Goal: Transaction & Acquisition: Purchase product/service

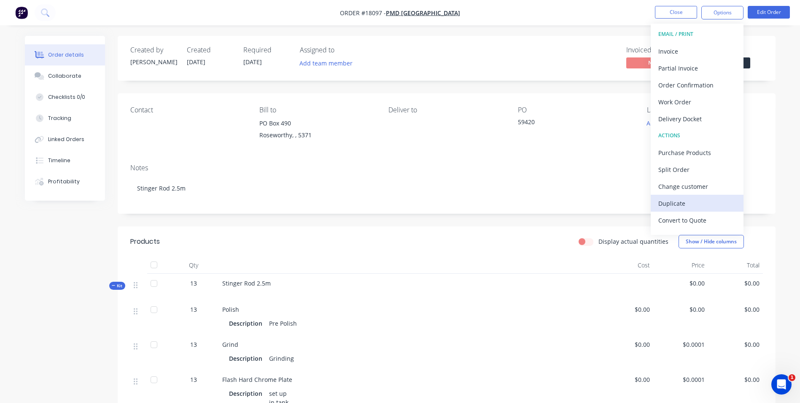
click at [678, 202] on div "Duplicate" at bounding box center [698, 203] width 78 height 12
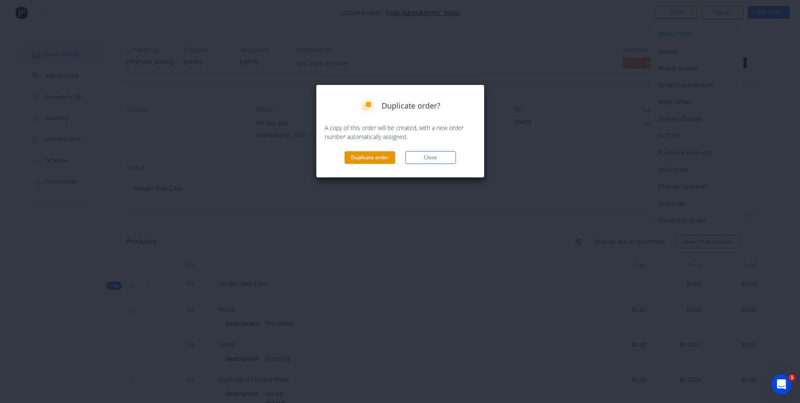
click at [374, 158] on button "Duplicate order" at bounding box center [370, 157] width 51 height 13
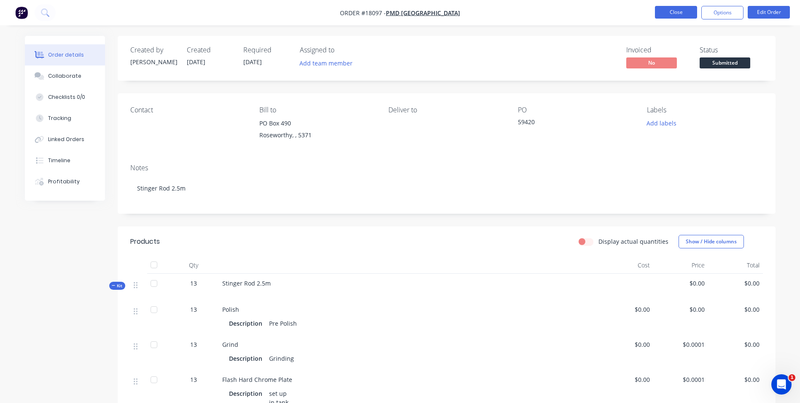
click at [678, 13] on button "Close" at bounding box center [676, 12] width 42 height 13
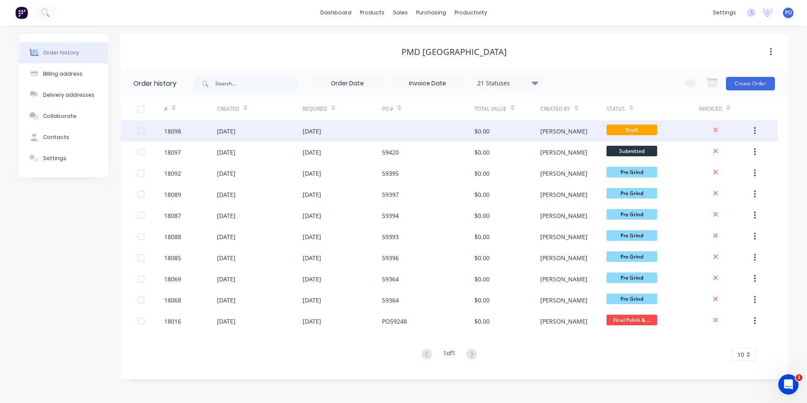
click at [287, 125] on div "[DATE]" at bounding box center [260, 130] width 86 height 21
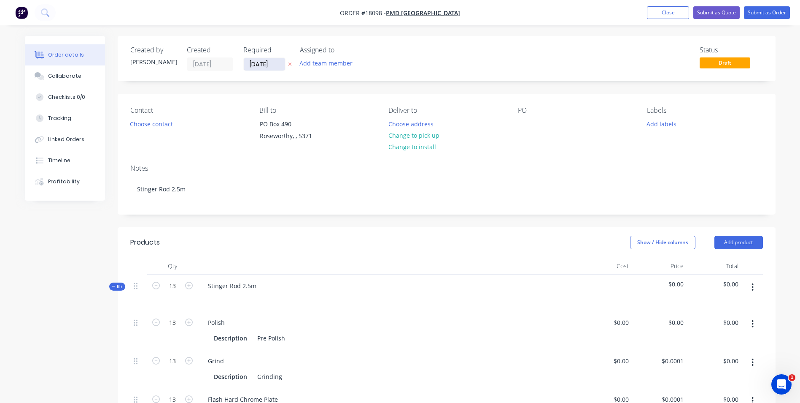
click at [279, 62] on input "[DATE]" at bounding box center [264, 64] width 41 height 13
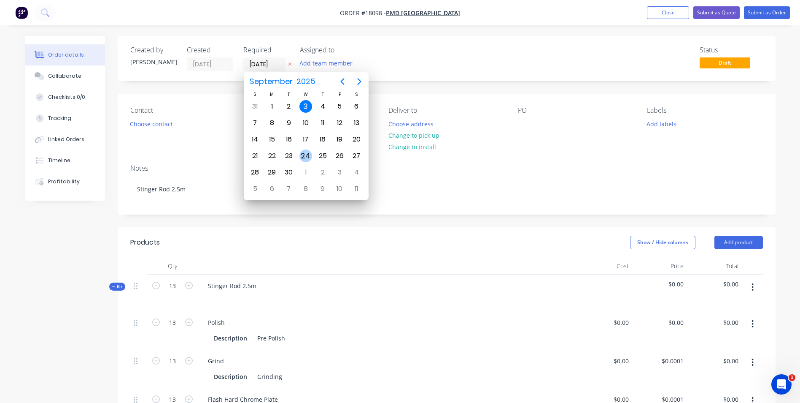
click at [302, 157] on div "24" at bounding box center [306, 155] width 13 height 13
type input "[DATE]"
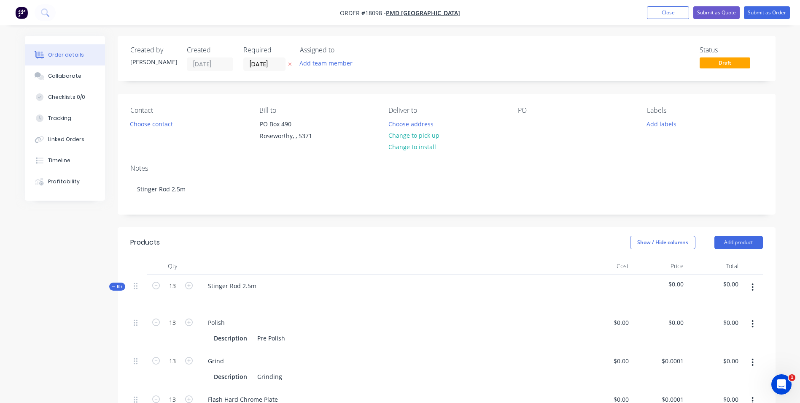
click at [513, 127] on div "Contact Choose contact Bill to PO Box 490 Roseworthy, , 5371 Deliver to Choose …" at bounding box center [447, 126] width 658 height 64
click at [522, 124] on div at bounding box center [525, 124] width 14 height 12
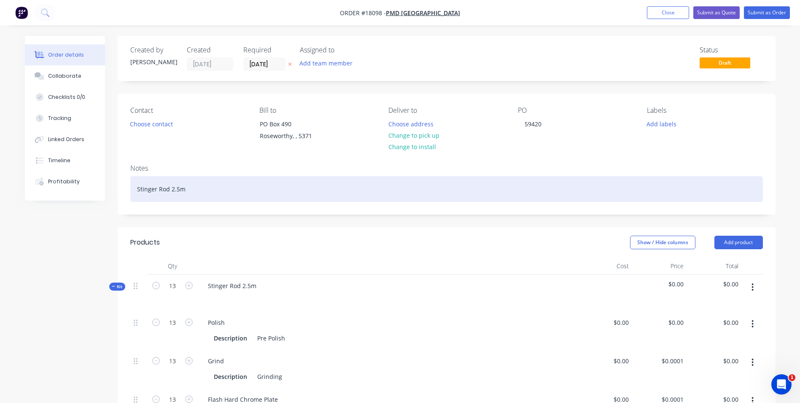
click at [178, 189] on div "Stinger Rod 2.5m" at bounding box center [446, 189] width 633 height 26
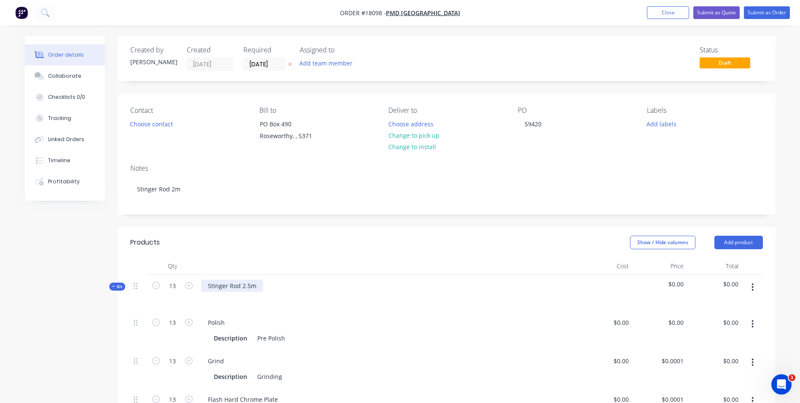
click at [251, 289] on div "Stinger Rod 2.5m" at bounding box center [232, 285] width 62 height 12
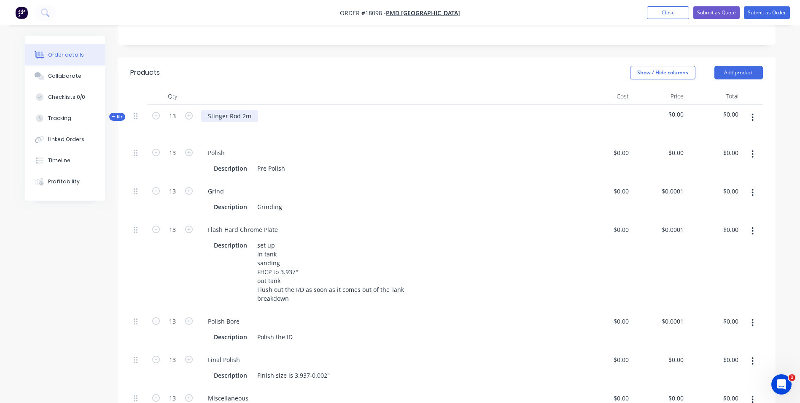
scroll to position [169, 0]
click at [754, 194] on icon "button" at bounding box center [753, 193] width 2 height 9
click at [703, 247] on div "Delete" at bounding box center [723, 249] width 65 height 12
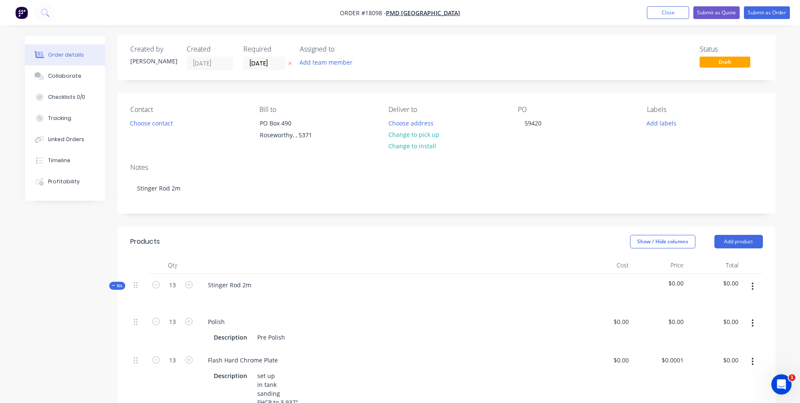
scroll to position [0, 0]
click at [672, 122] on button "Add labels" at bounding box center [662, 123] width 39 height 11
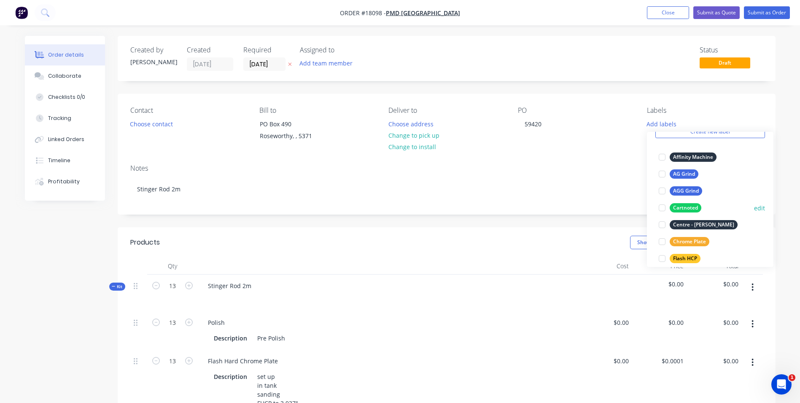
scroll to position [84, 0]
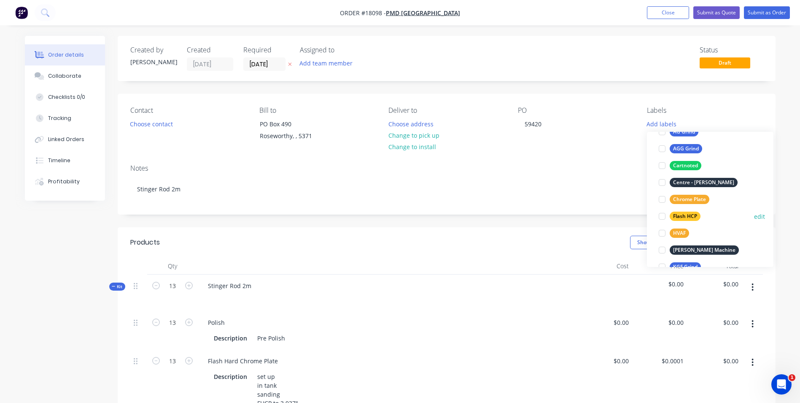
click at [665, 218] on div at bounding box center [662, 216] width 17 height 17
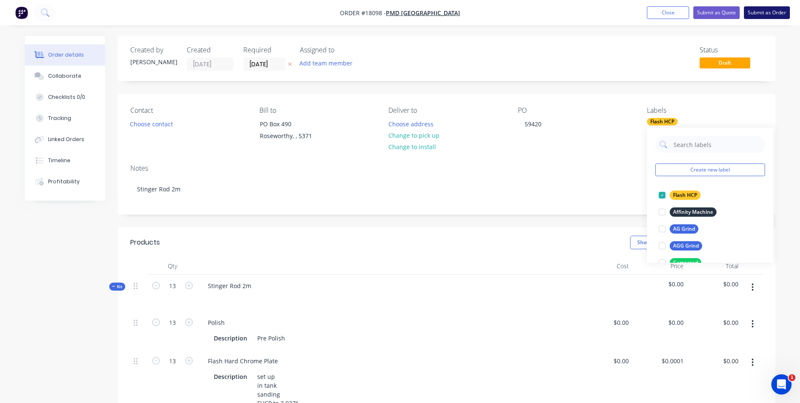
click at [760, 12] on button "Submit as Order" at bounding box center [767, 12] width 46 height 13
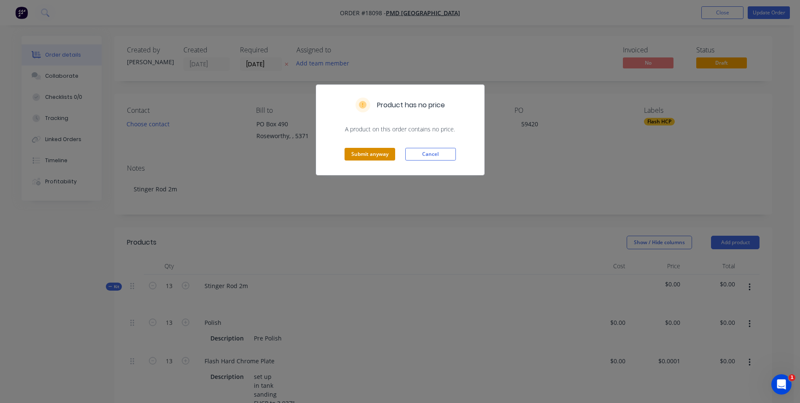
click at [387, 154] on button "Submit anyway" at bounding box center [370, 154] width 51 height 13
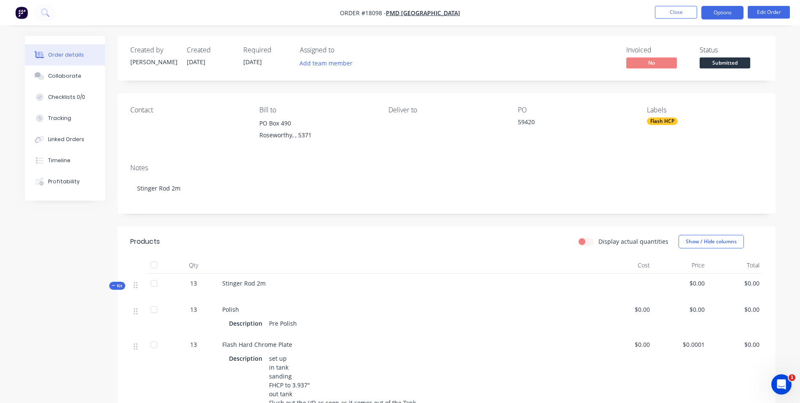
click at [732, 14] on button "Options" at bounding box center [723, 13] width 42 height 14
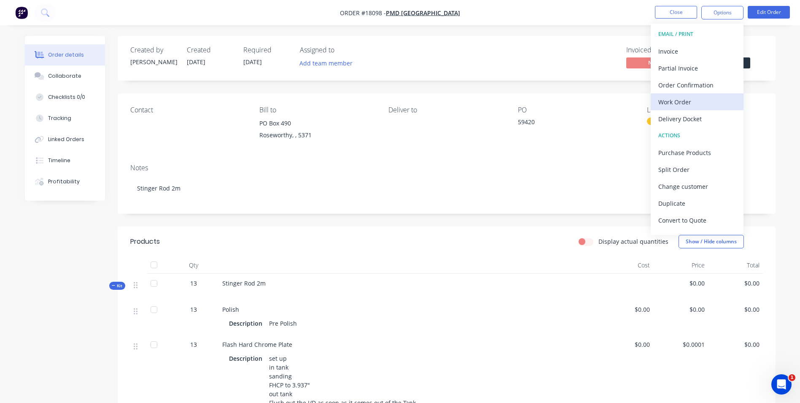
click at [689, 106] on div "Work Order" at bounding box center [698, 102] width 78 height 12
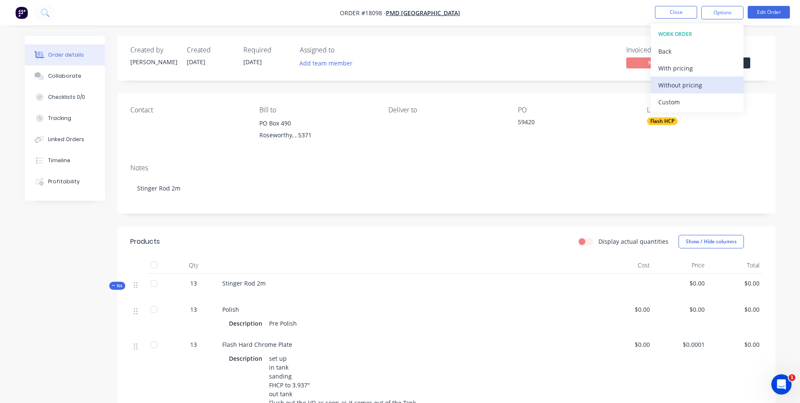
click at [689, 92] on button "Without pricing" at bounding box center [697, 84] width 93 height 17
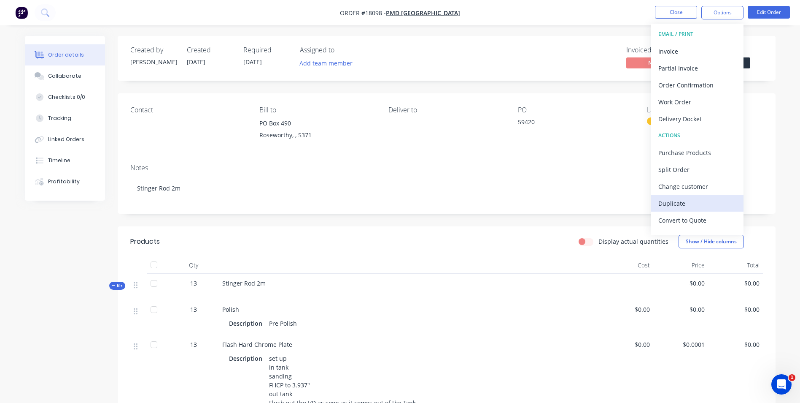
click at [688, 201] on div "Duplicate" at bounding box center [698, 203] width 78 height 12
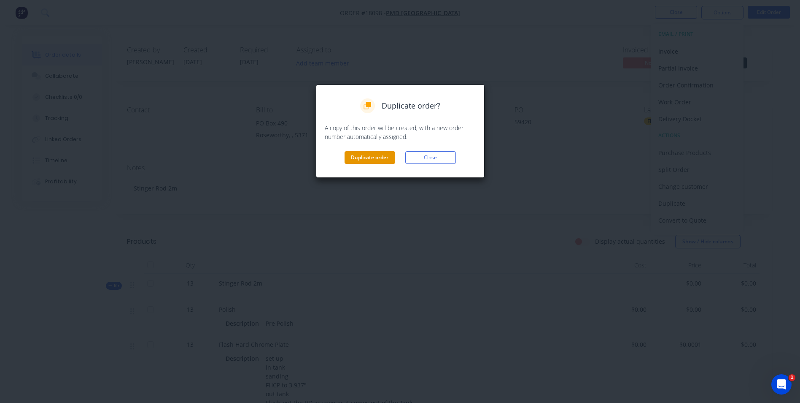
click at [369, 161] on button "Duplicate order" at bounding box center [370, 157] width 51 height 13
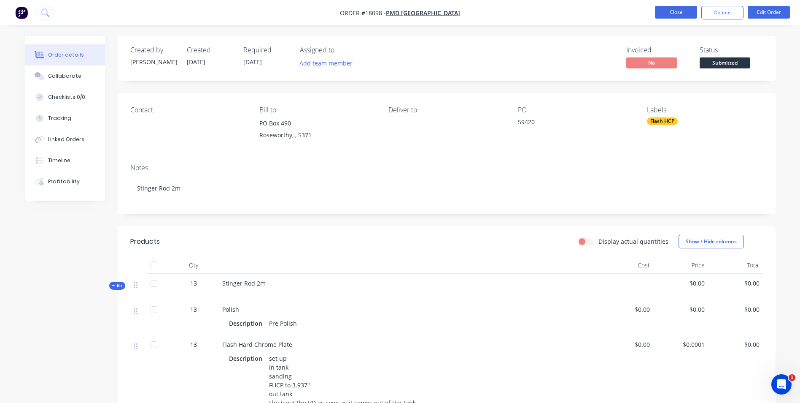
click at [677, 15] on button "Close" at bounding box center [676, 12] width 42 height 13
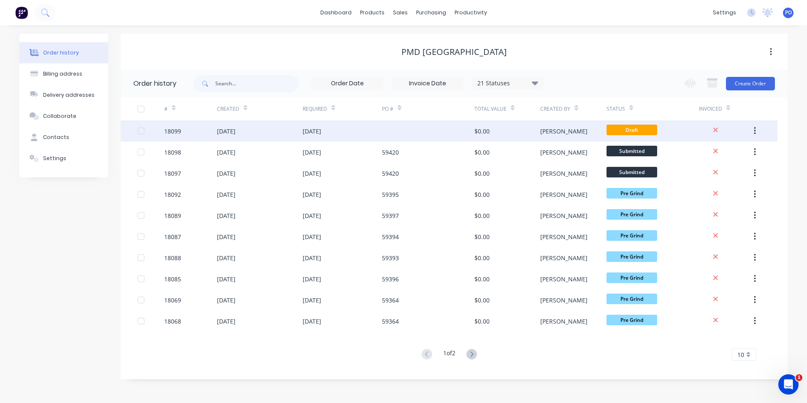
click at [345, 131] on div "03 Sep 2025" at bounding box center [342, 130] width 79 height 21
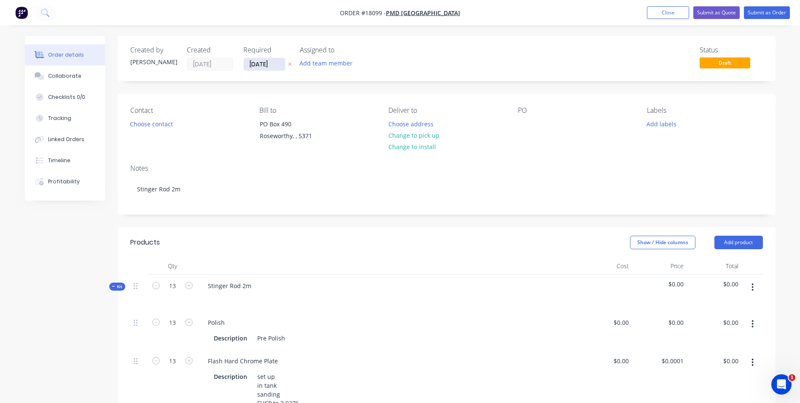
click at [279, 65] on input "[DATE]" at bounding box center [264, 64] width 41 height 13
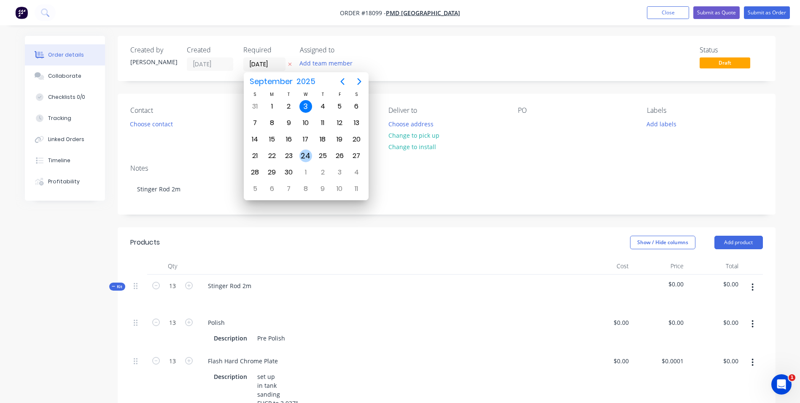
click at [311, 156] on div "24" at bounding box center [306, 155] width 13 height 13
type input "[DATE]"
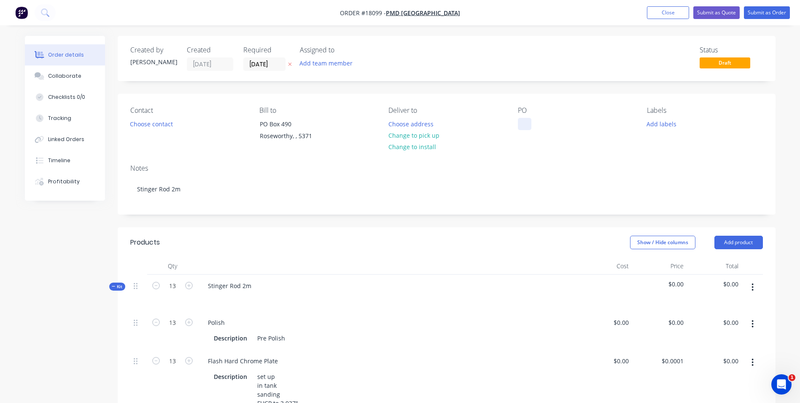
click at [523, 122] on div at bounding box center [525, 124] width 14 height 12
click at [669, 123] on button "Add labels" at bounding box center [662, 123] width 39 height 11
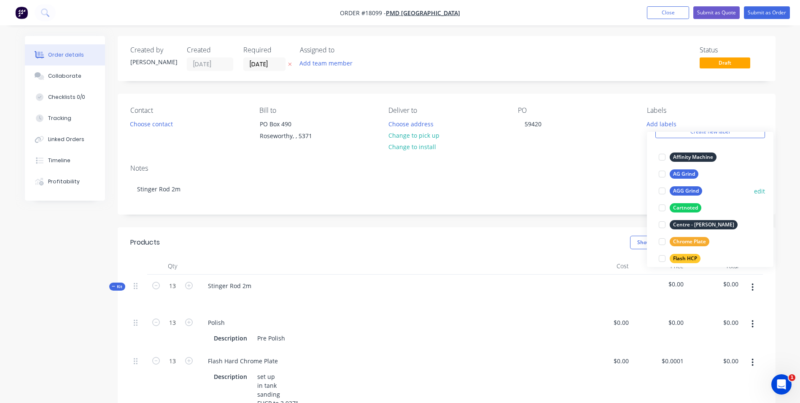
scroll to position [84, 0]
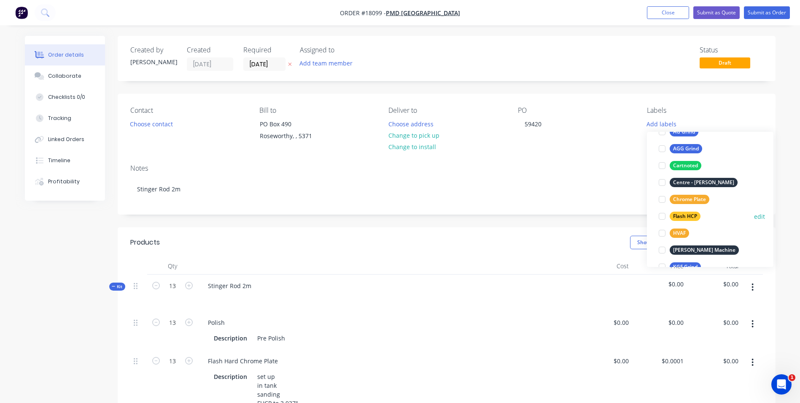
click at [684, 216] on div "Flash HCP" at bounding box center [685, 215] width 31 height 9
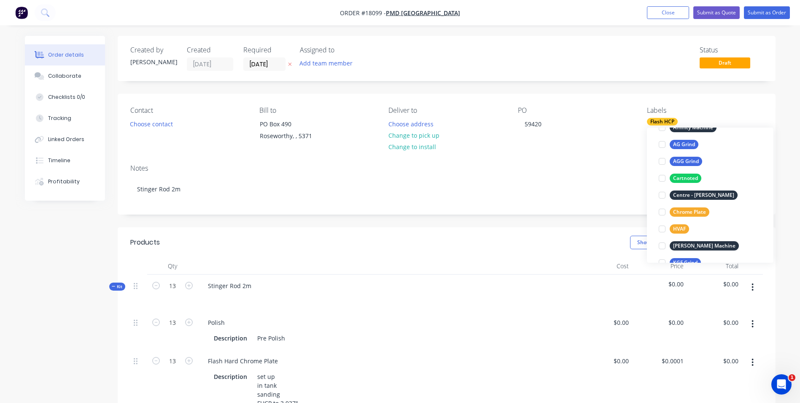
scroll to position [0, 0]
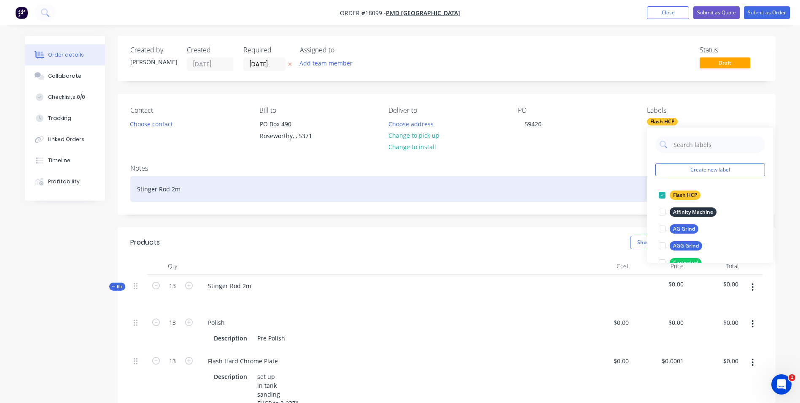
click at [173, 188] on div "Stinger Rod 2m" at bounding box center [446, 189] width 633 height 26
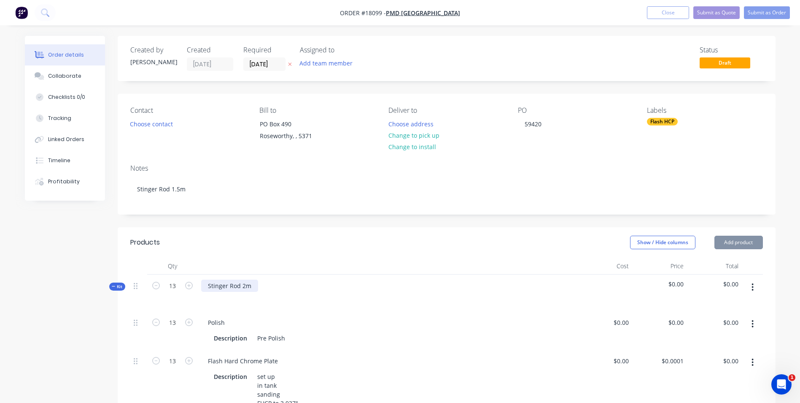
click at [246, 287] on div "Stinger Rod 2m" at bounding box center [229, 285] width 57 height 12
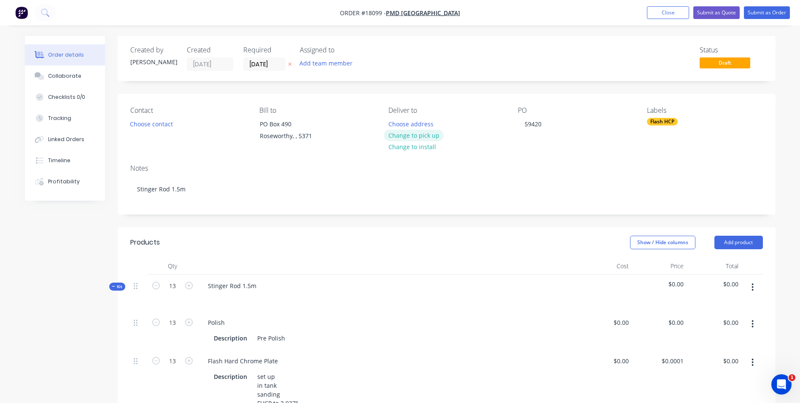
click at [418, 136] on button "Change to pick up" at bounding box center [414, 135] width 60 height 11
click at [759, 11] on button "Submit as Order" at bounding box center [767, 12] width 46 height 13
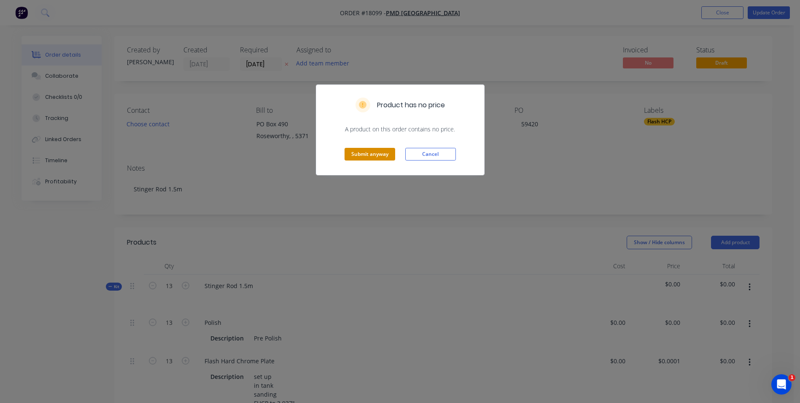
click at [382, 156] on button "Submit anyway" at bounding box center [370, 154] width 51 height 13
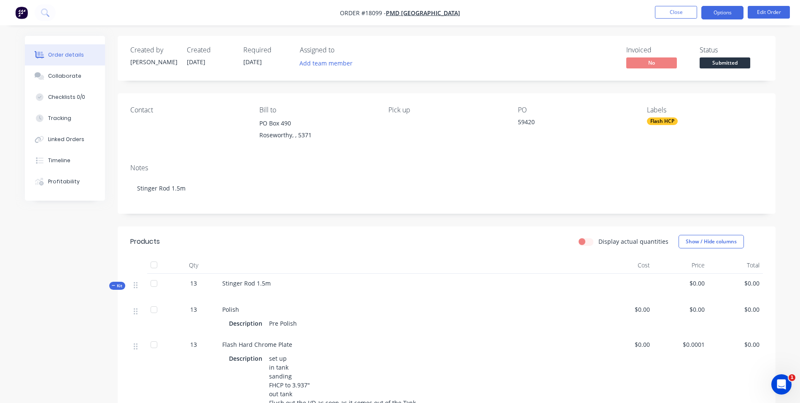
click at [726, 11] on button "Options" at bounding box center [723, 13] width 42 height 14
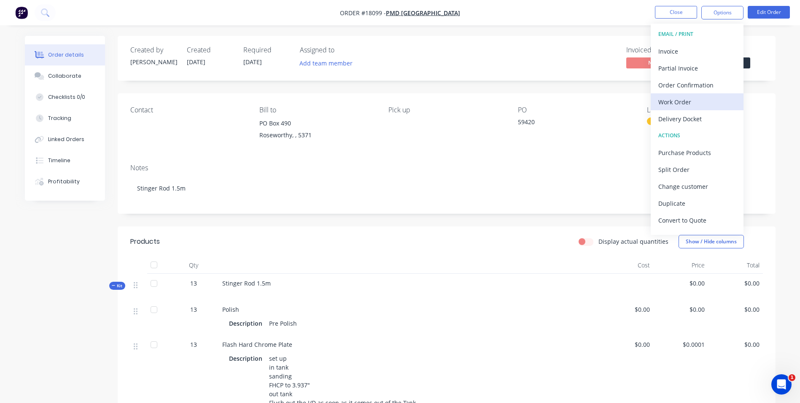
click at [700, 101] on div "Work Order" at bounding box center [698, 102] width 78 height 12
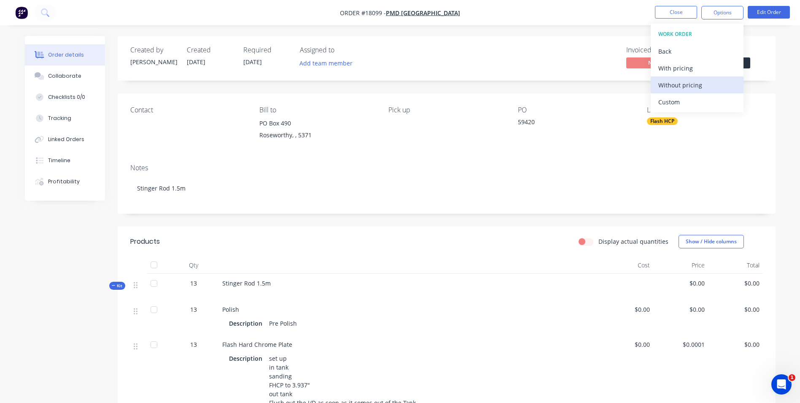
click at [700, 86] on div "Without pricing" at bounding box center [698, 85] width 78 height 12
click at [511, 174] on div "Notes Stinger Rod 1.5m" at bounding box center [447, 185] width 658 height 57
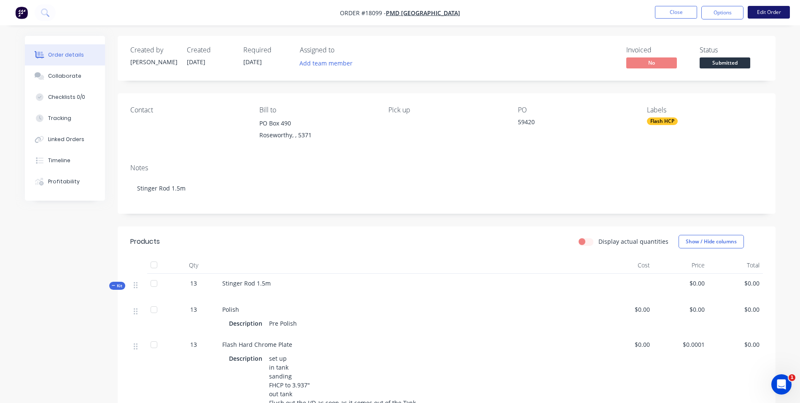
click at [757, 10] on button "Edit Order" at bounding box center [769, 12] width 42 height 13
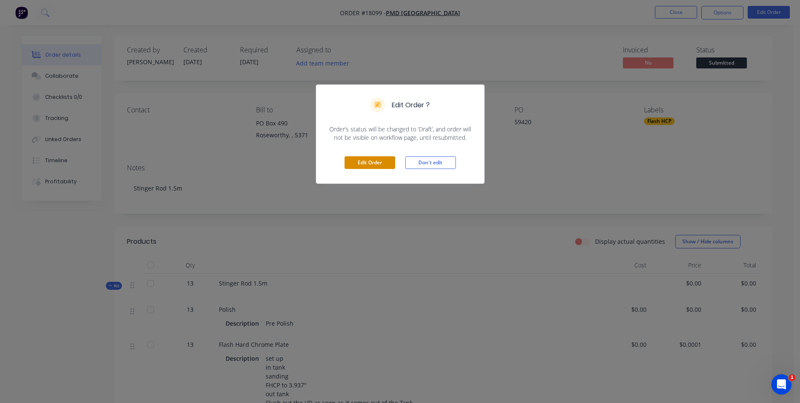
click at [382, 167] on button "Edit Order" at bounding box center [370, 162] width 51 height 13
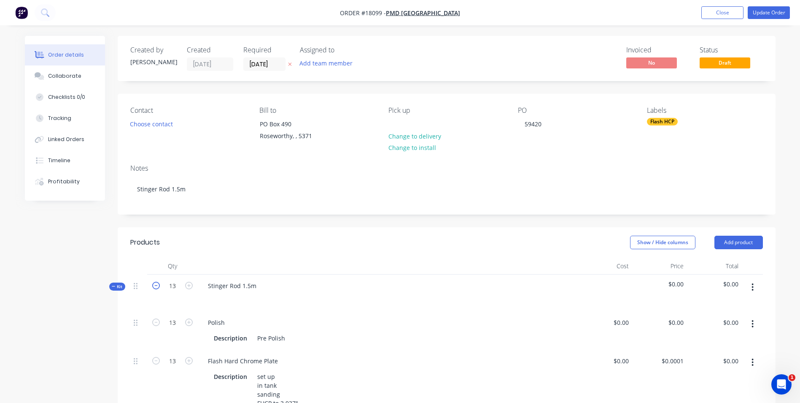
click at [156, 288] on icon "button" at bounding box center [156, 285] width 8 height 8
type input "12"
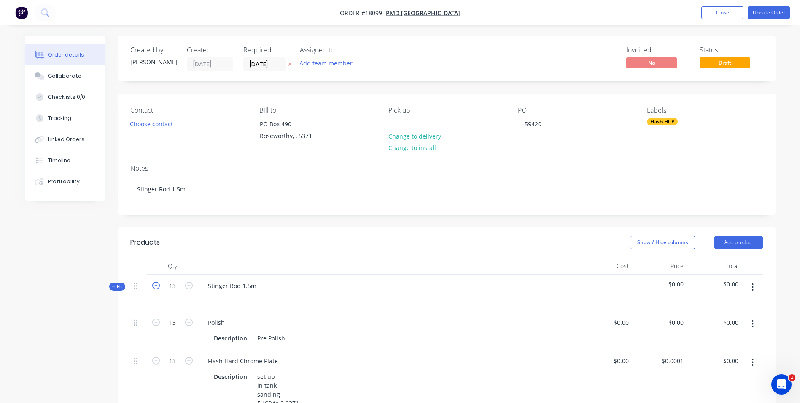
type input "12"
click at [156, 288] on icon "button" at bounding box center [156, 285] width 8 height 8
type input "11"
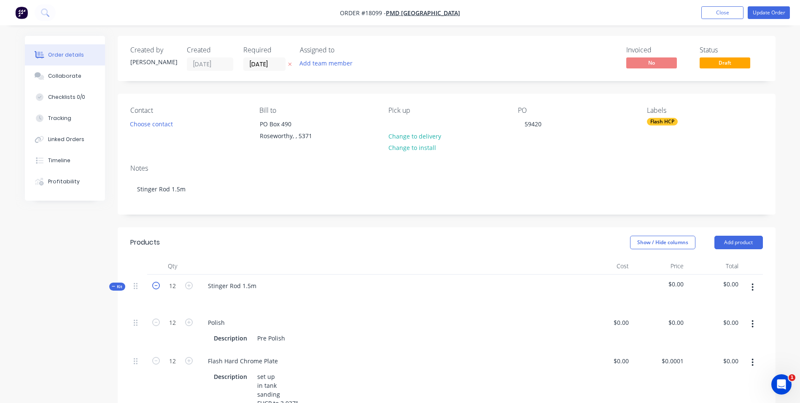
type input "11"
click at [156, 288] on icon "button" at bounding box center [156, 285] width 8 height 8
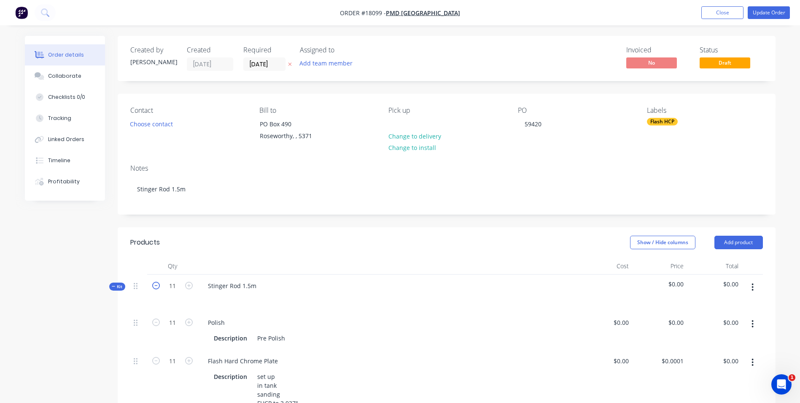
type input "10"
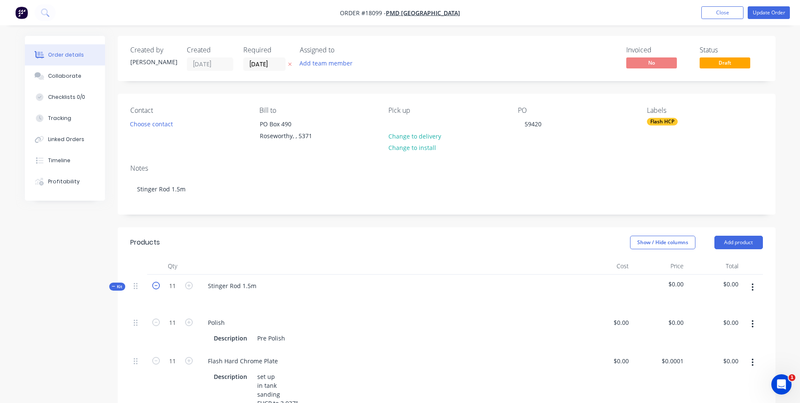
type input "10"
click at [156, 288] on icon "button" at bounding box center [156, 285] width 8 height 8
type input "9"
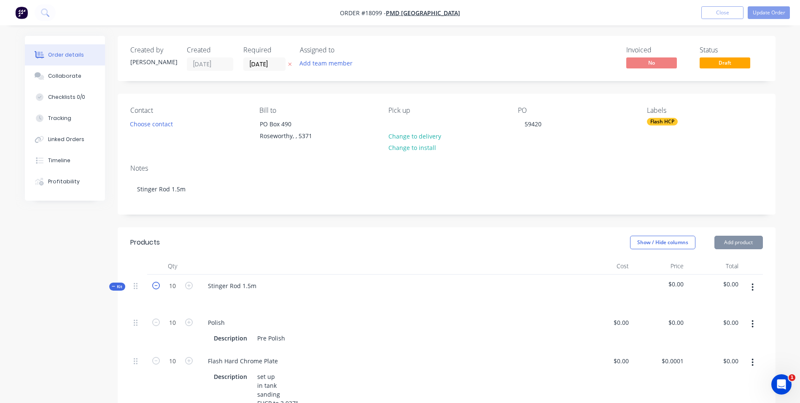
type input "9"
click at [156, 288] on icon "button" at bounding box center [156, 285] width 8 height 8
type input "8"
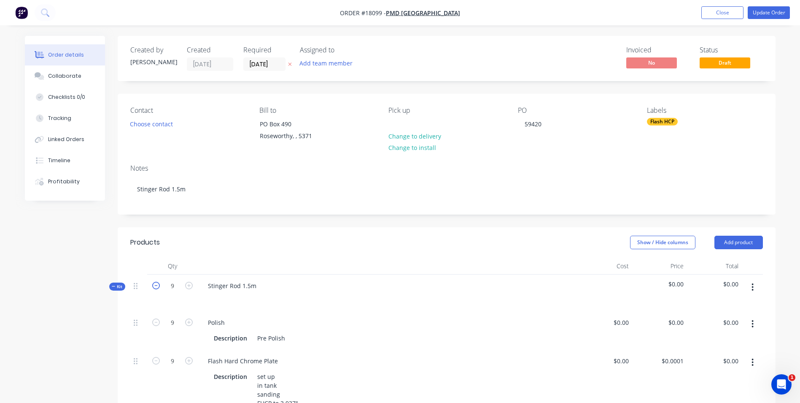
type input "8"
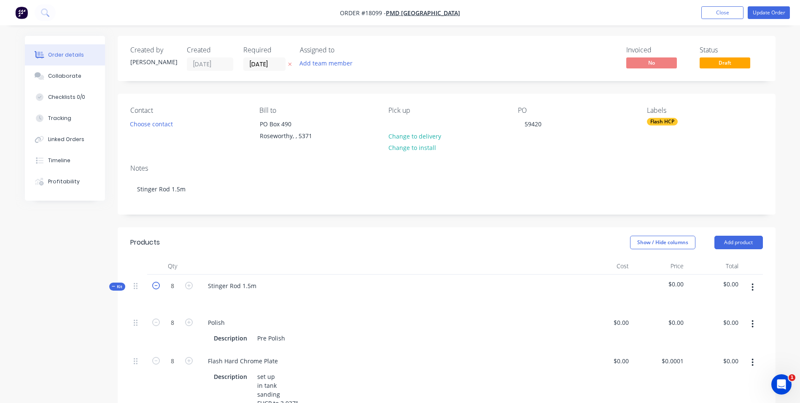
click at [156, 288] on icon "button" at bounding box center [156, 285] width 8 height 8
type input "7"
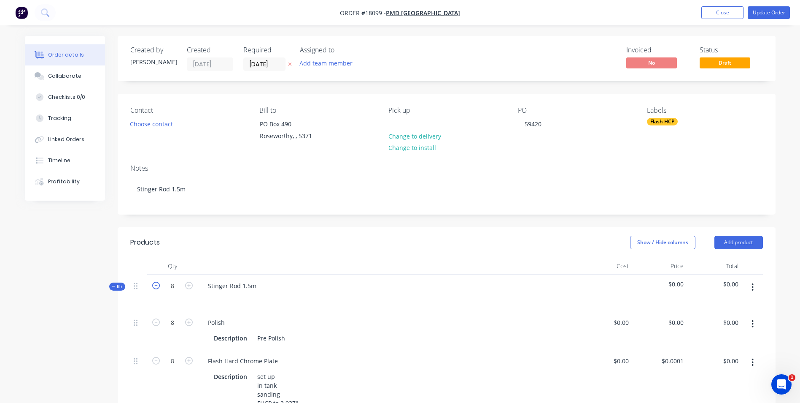
type input "7"
click at [156, 288] on icon "button" at bounding box center [156, 285] width 8 height 8
type input "6"
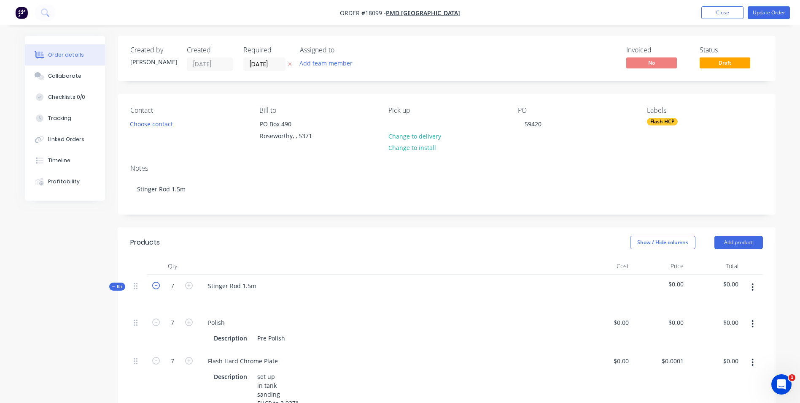
type input "6"
click at [156, 288] on icon "button" at bounding box center [156, 285] width 8 height 8
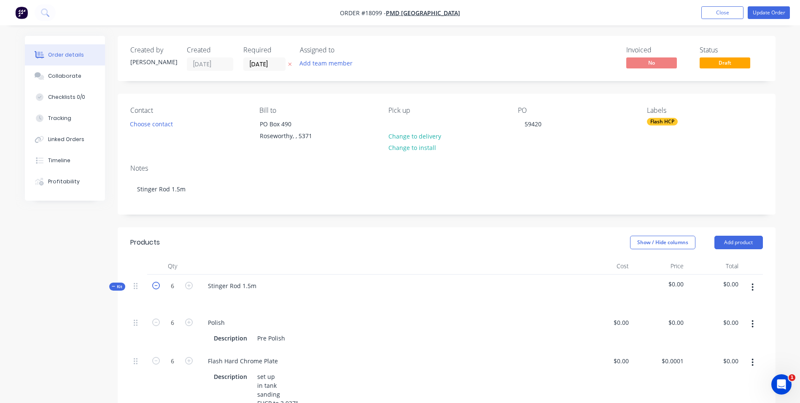
type input "5"
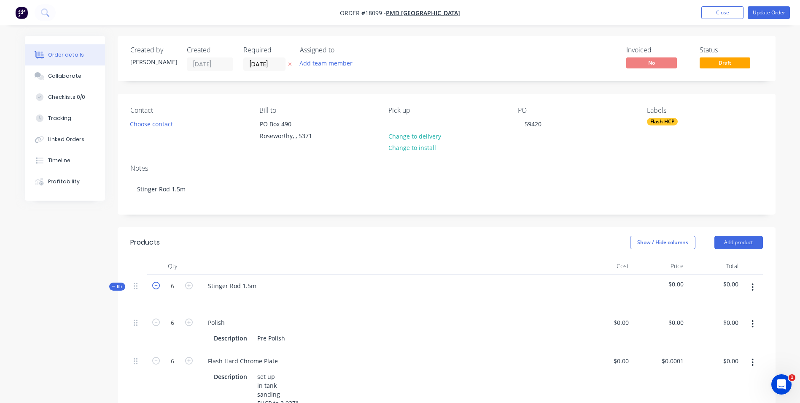
type input "5"
click at [156, 288] on icon "button" at bounding box center [156, 285] width 8 height 8
type input "4"
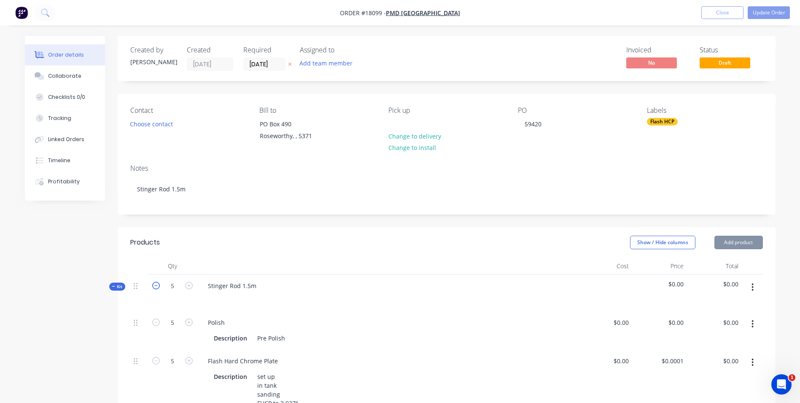
type input "4"
click at [156, 288] on icon "button" at bounding box center [156, 285] width 8 height 8
type input "3"
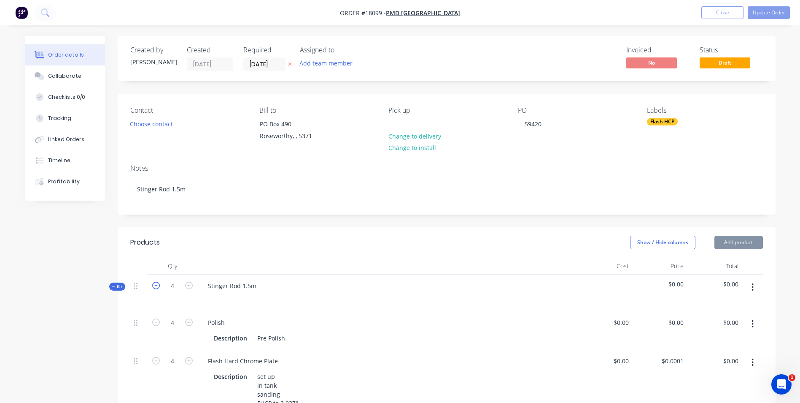
type input "3"
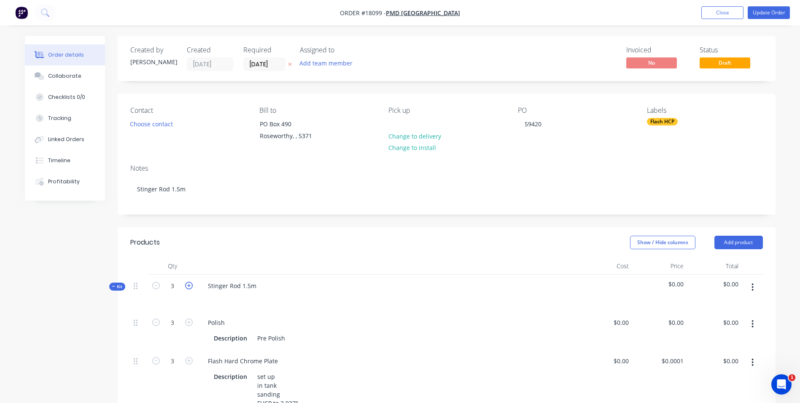
click at [187, 286] on icon "button" at bounding box center [189, 285] width 8 height 8
type input "4"
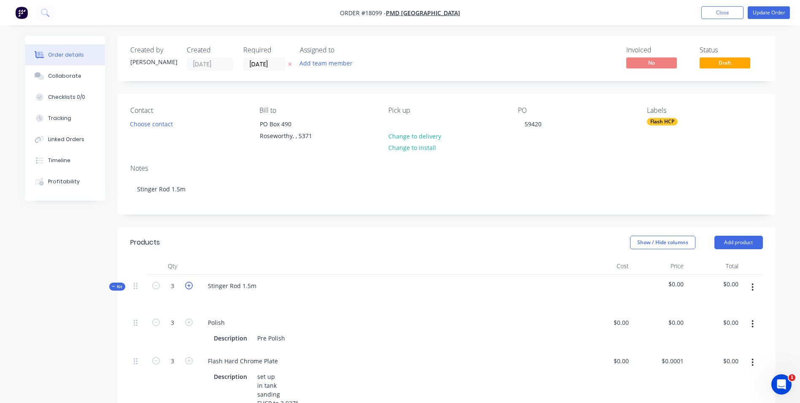
type input "4"
click at [758, 12] on button "Update Order" at bounding box center [769, 12] width 42 height 13
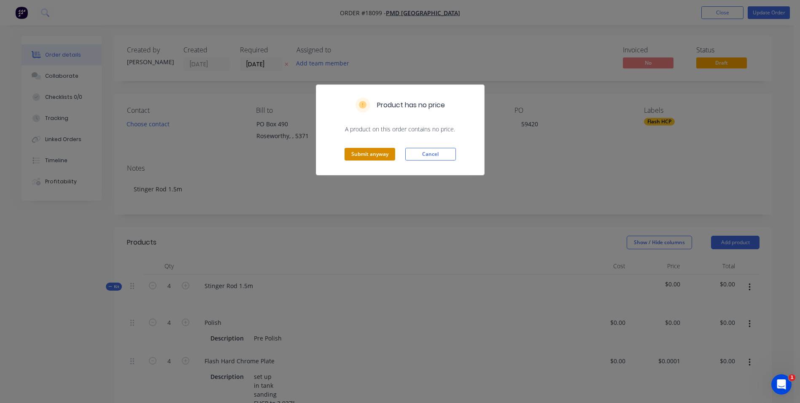
click at [362, 149] on button "Submit anyway" at bounding box center [370, 154] width 51 height 13
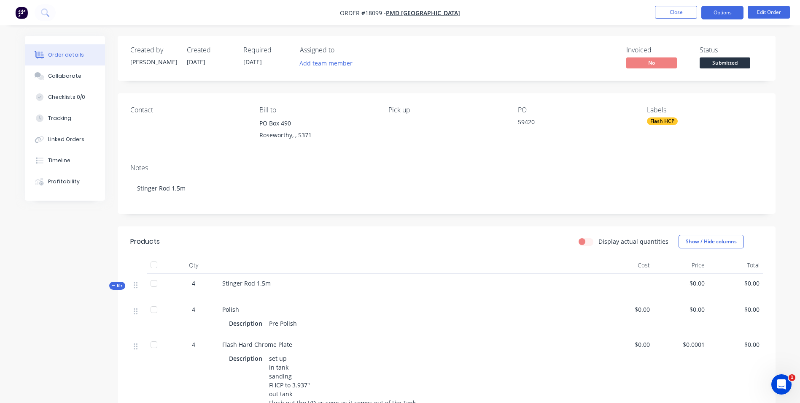
click at [715, 9] on button "Options" at bounding box center [723, 13] width 42 height 14
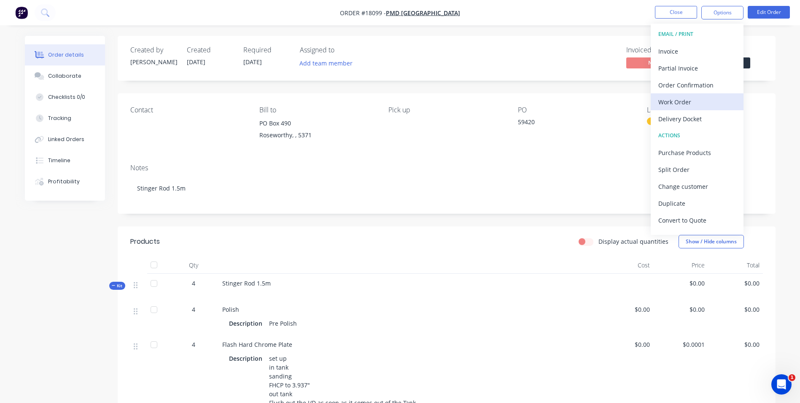
click at [678, 98] on div "Work Order" at bounding box center [698, 102] width 78 height 12
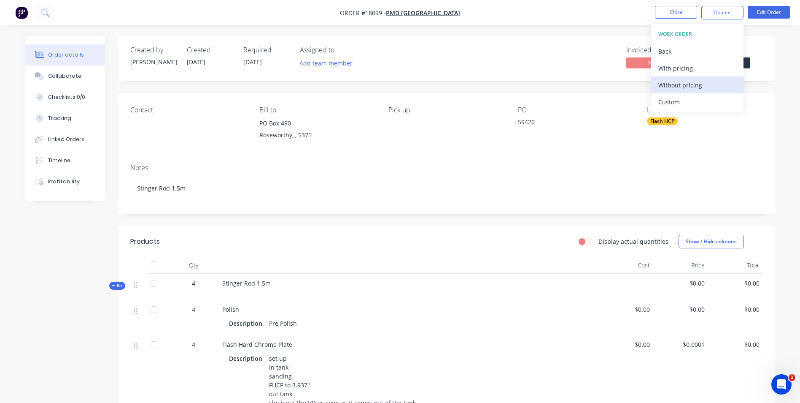
click at [679, 81] on div "Without pricing" at bounding box center [698, 85] width 78 height 12
click at [543, 52] on div "Invoiced No Status Submitted" at bounding box center [573, 58] width 379 height 24
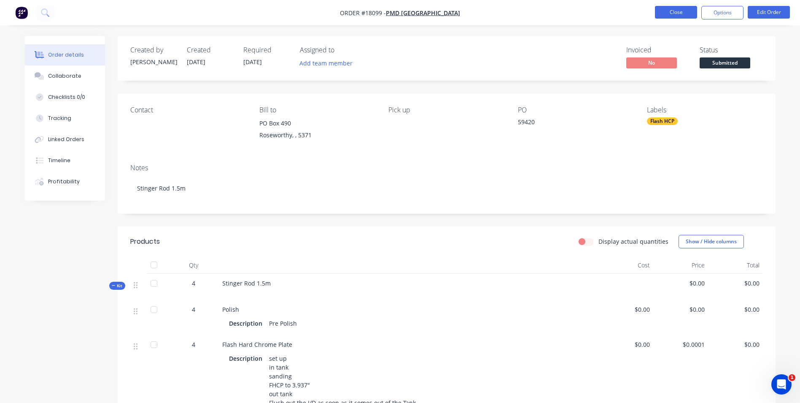
click at [679, 12] on button "Close" at bounding box center [676, 12] width 42 height 13
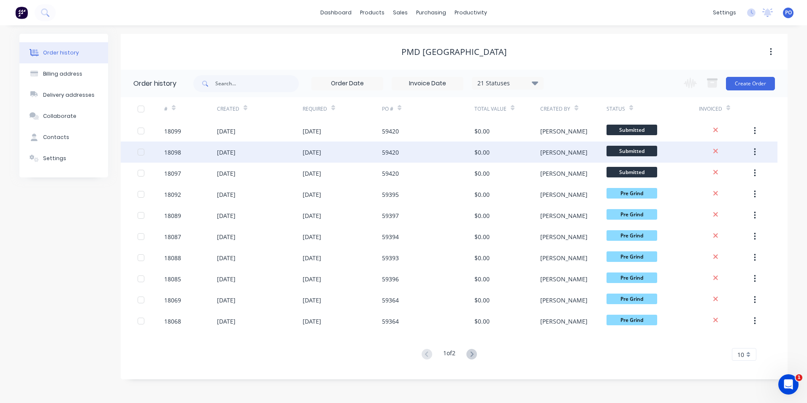
click at [265, 153] on div "03 Sep 2025" at bounding box center [260, 151] width 86 height 21
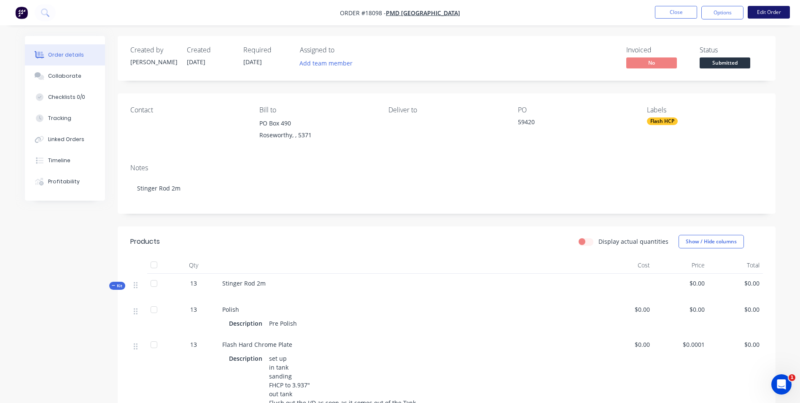
drag, startPoint x: 792, startPoint y: 13, endPoint x: 786, endPoint y: 14, distance: 6.1
click at [786, 14] on ul "Close Options Edit Order" at bounding box center [722, 13] width 155 height 14
click at [786, 14] on button "Edit Order" at bounding box center [769, 12] width 42 height 13
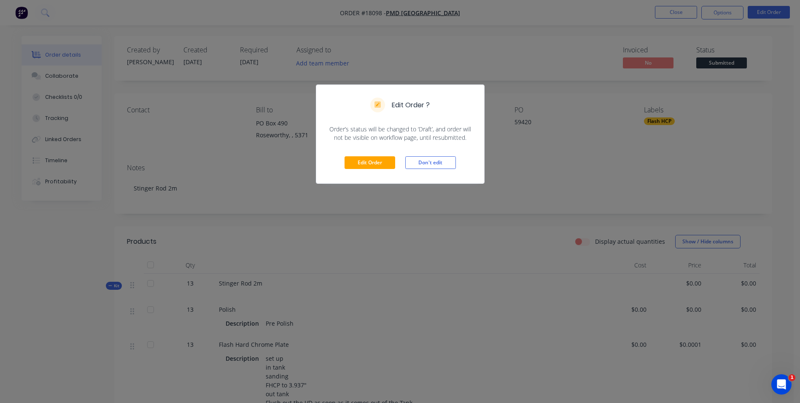
click at [363, 170] on div "Edit Order Don't edit" at bounding box center [400, 162] width 168 height 41
click at [370, 162] on button "Edit Order" at bounding box center [370, 162] width 51 height 13
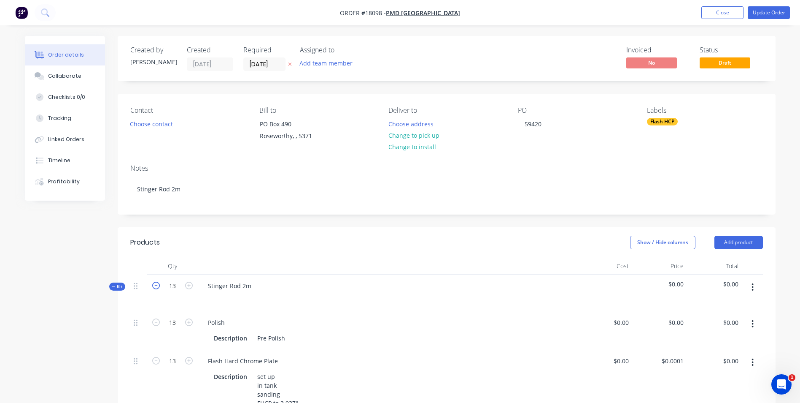
click at [154, 288] on icon "button" at bounding box center [156, 285] width 8 height 8
type input "12"
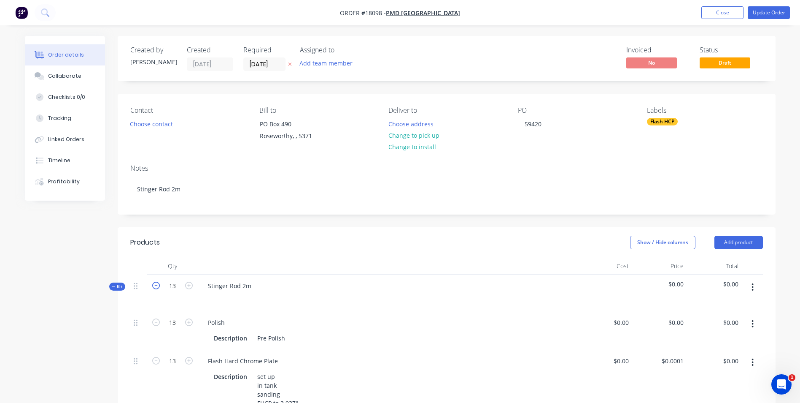
type input "12"
click at [154, 288] on icon "button" at bounding box center [156, 285] width 8 height 8
type input "11"
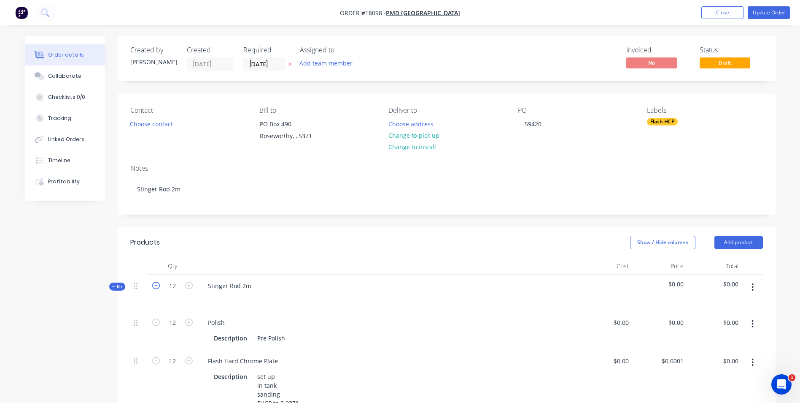
type input "11"
click at [154, 288] on icon "button" at bounding box center [156, 285] width 8 height 8
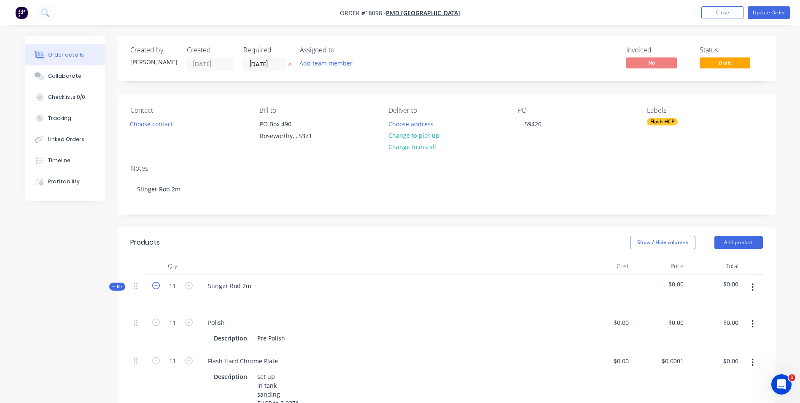
type input "10"
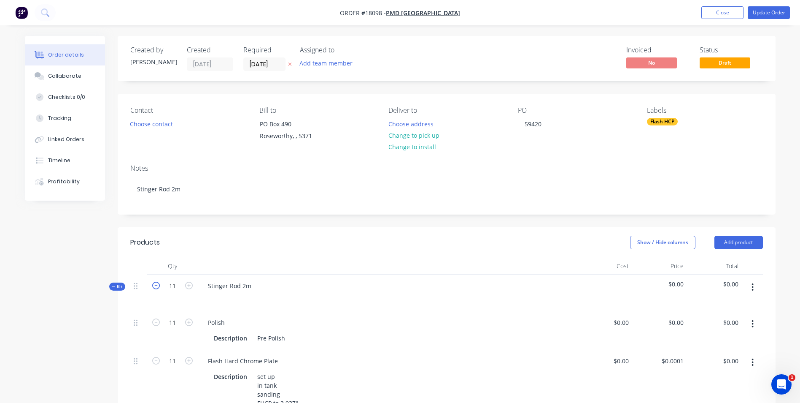
type input "10"
click at [154, 288] on icon "button" at bounding box center [156, 285] width 8 height 8
type input "9"
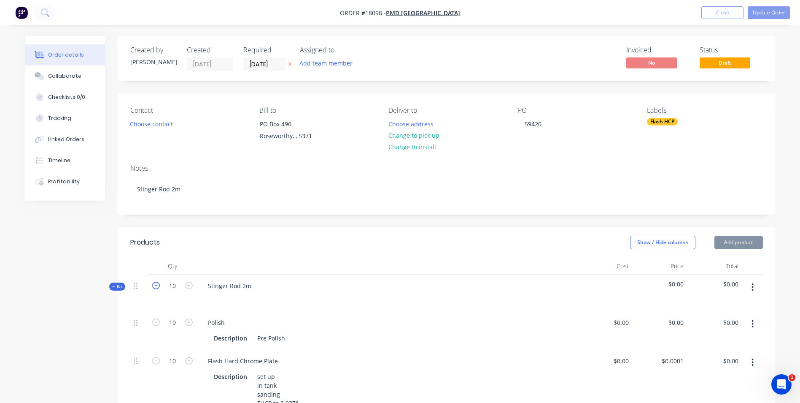
type input "9"
click at [154, 288] on icon "button" at bounding box center [156, 285] width 8 height 8
type input "8"
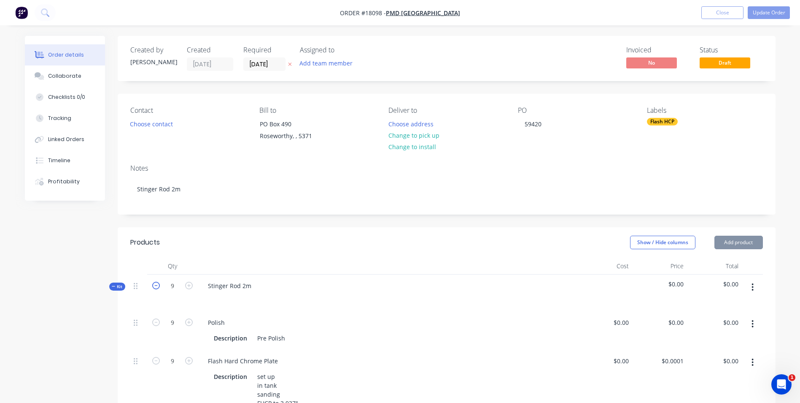
type input "8"
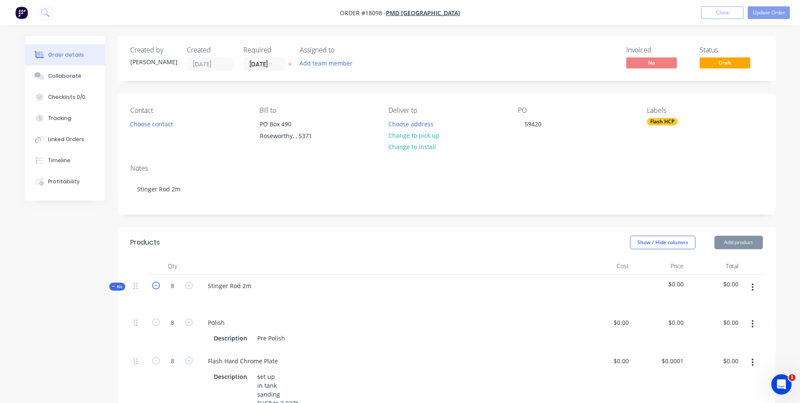
click at [154, 288] on icon "button" at bounding box center [156, 285] width 8 height 8
type input "7"
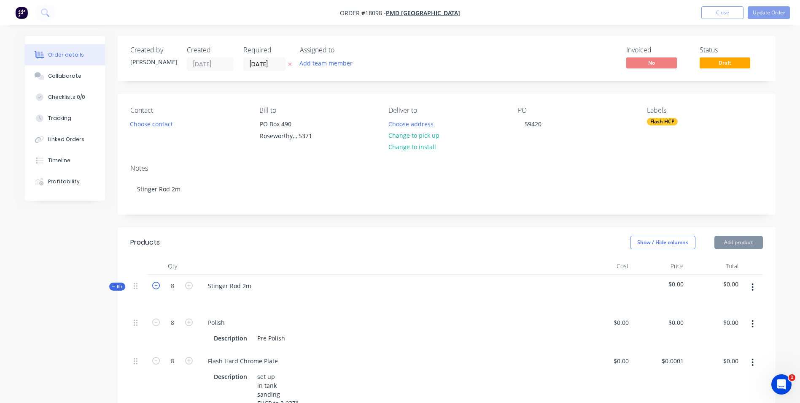
type input "7"
click at [189, 286] on icon "button" at bounding box center [189, 285] width 8 height 8
type input "8"
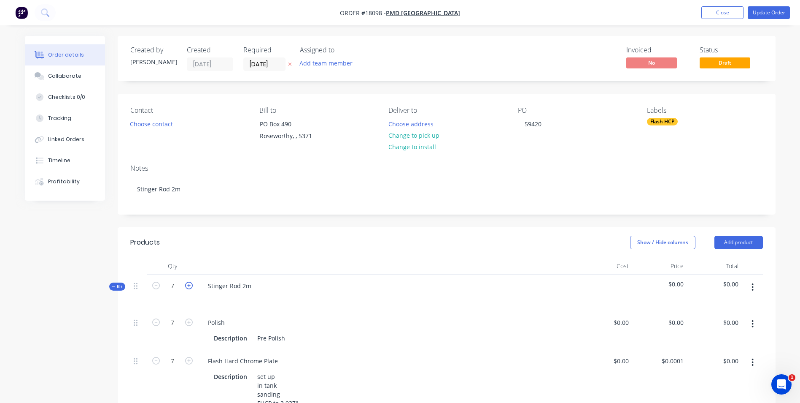
type input "8"
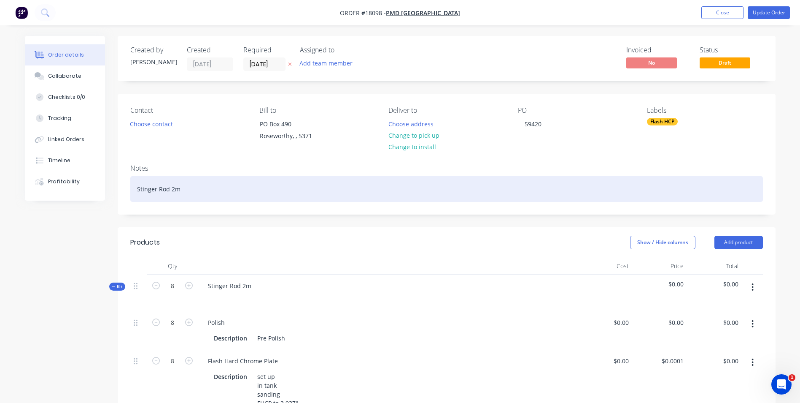
click at [443, 187] on div "Stinger Rod 2m" at bounding box center [446, 189] width 633 height 26
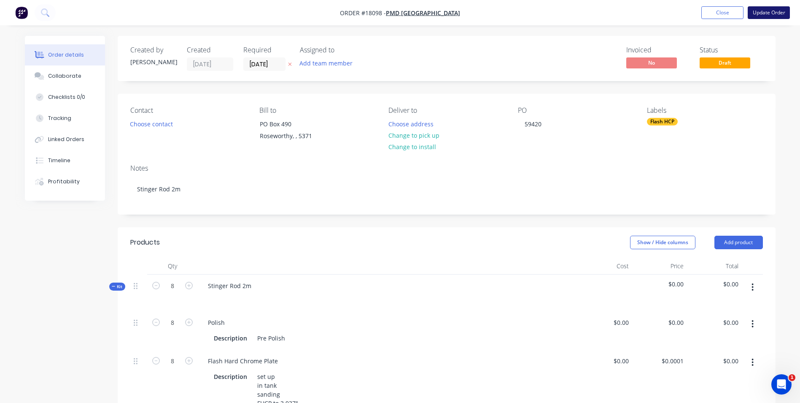
click at [751, 11] on button "Update Order" at bounding box center [769, 12] width 42 height 13
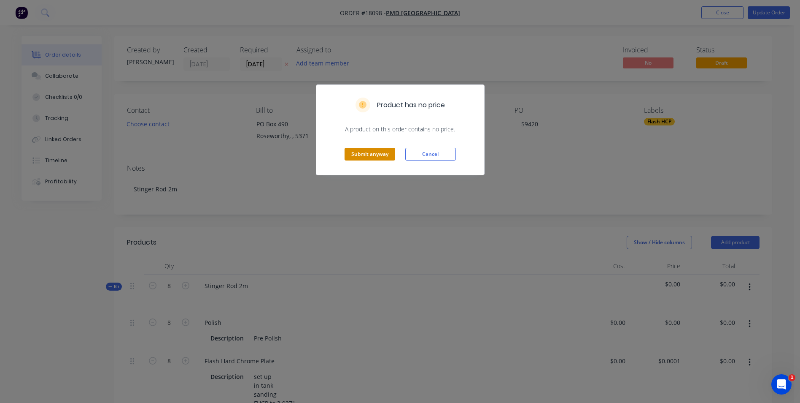
click at [386, 152] on button "Submit anyway" at bounding box center [370, 154] width 51 height 13
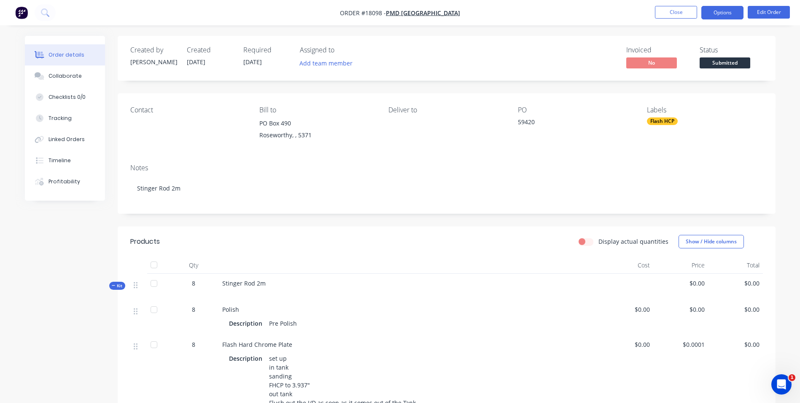
click at [724, 15] on button "Options" at bounding box center [723, 13] width 42 height 14
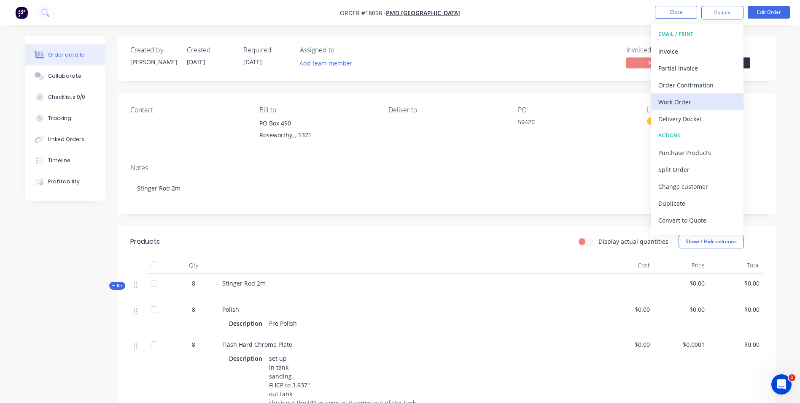
click at [689, 103] on div "Work Order" at bounding box center [698, 102] width 78 height 12
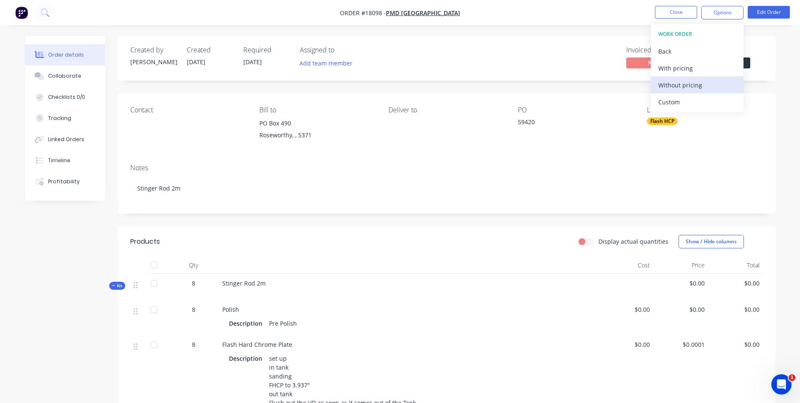
click at [679, 81] on div "Without pricing" at bounding box center [698, 85] width 78 height 12
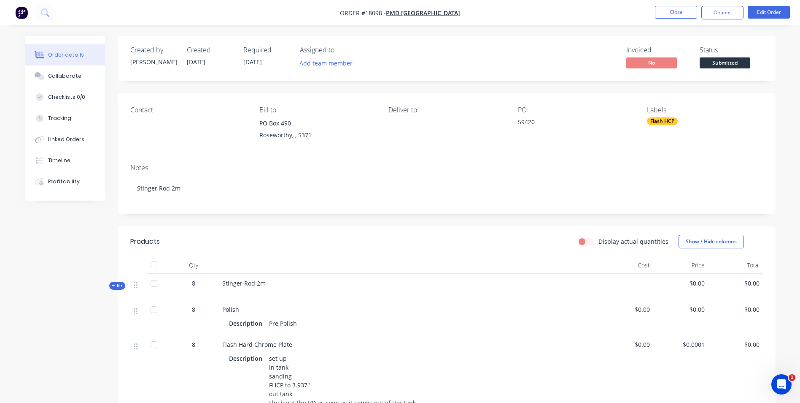
click at [18, 10] on img "button" at bounding box center [21, 12] width 13 height 13
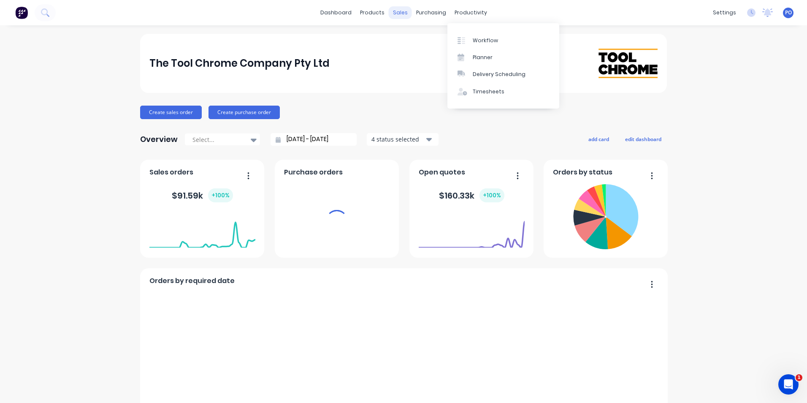
click at [395, 11] on div "sales" at bounding box center [400, 12] width 23 height 13
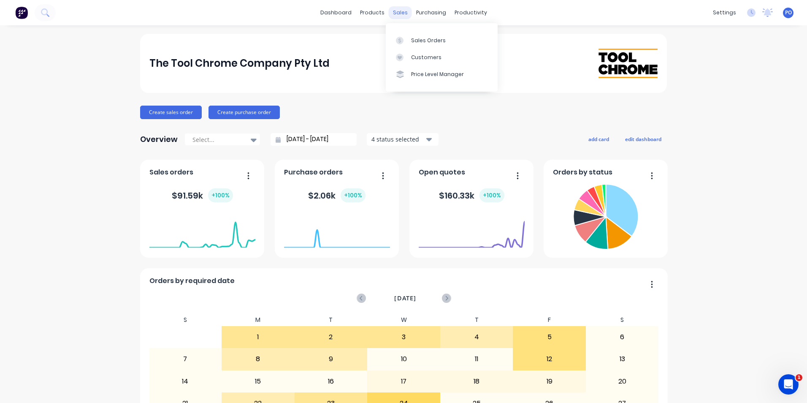
click at [398, 15] on div "sales" at bounding box center [400, 12] width 23 height 13
click at [416, 38] on div "Sales Orders" at bounding box center [428, 41] width 35 height 8
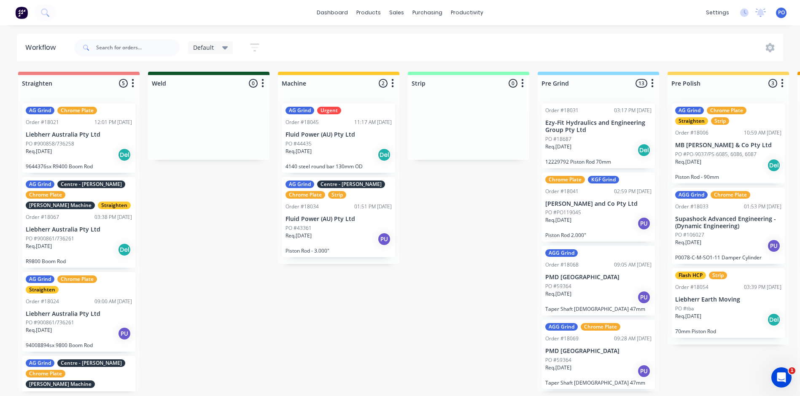
scroll to position [0, 700]
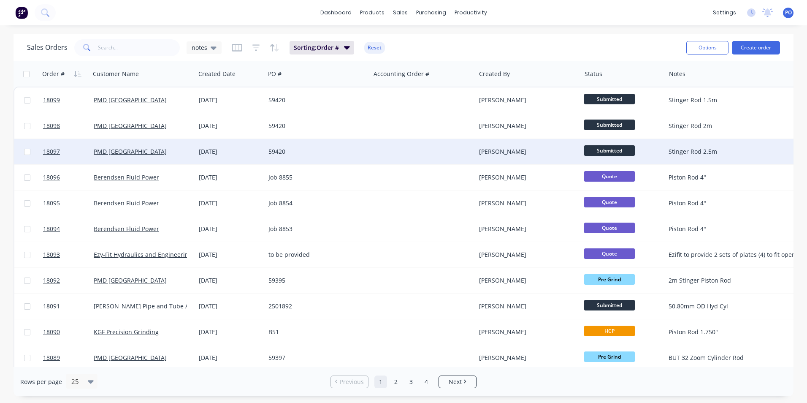
click at [270, 151] on div "59420" at bounding box center [315, 151] width 94 height 8
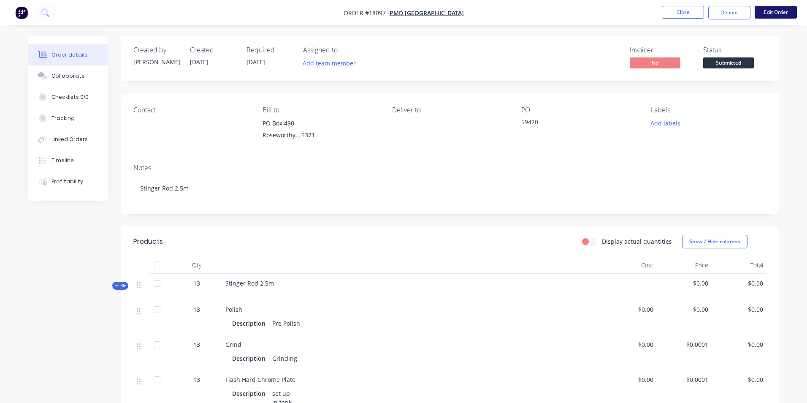
click at [777, 11] on button "Edit Order" at bounding box center [775, 12] width 42 height 13
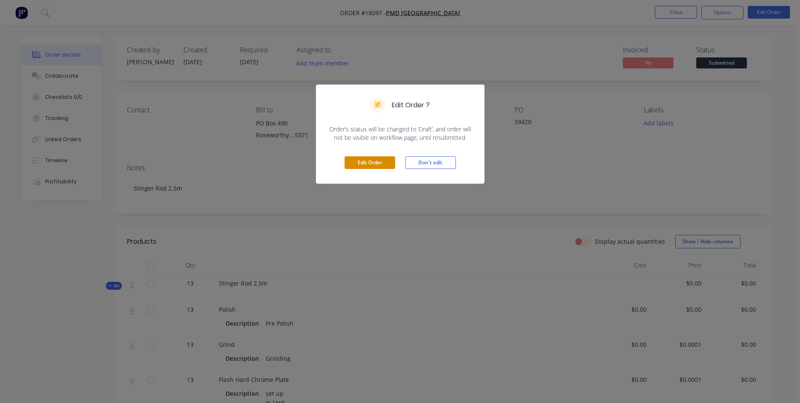
click at [383, 162] on button "Edit Order" at bounding box center [370, 162] width 51 height 13
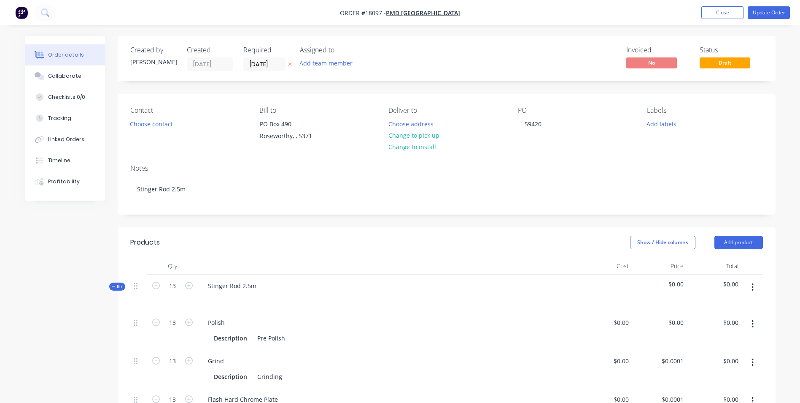
click at [752, 358] on icon "button" at bounding box center [753, 361] width 2 height 9
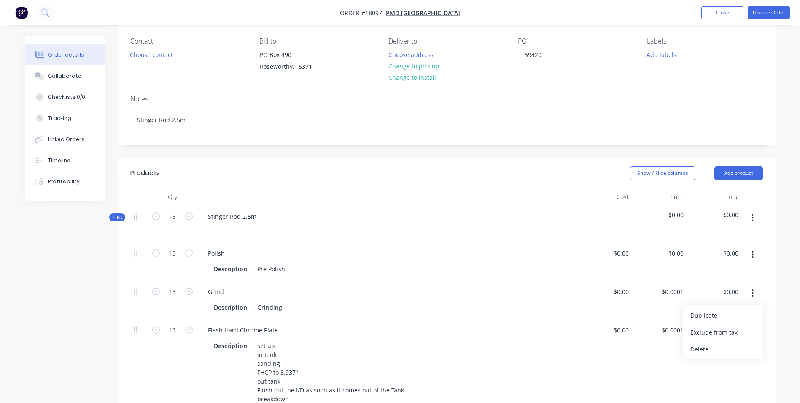
scroll to position [84, 0]
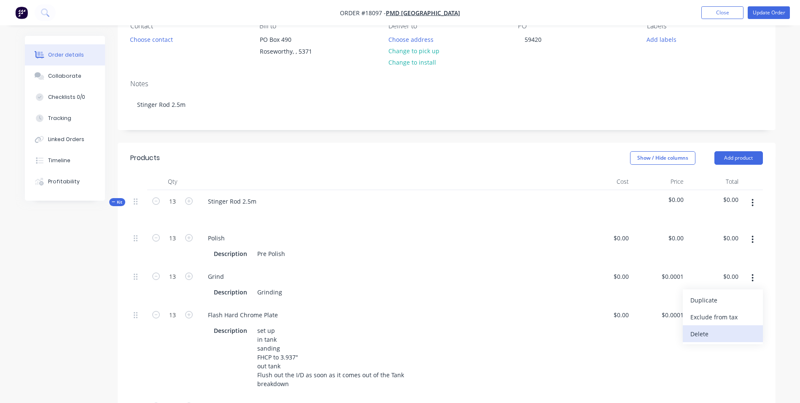
click at [707, 335] on div "Delete" at bounding box center [723, 333] width 65 height 12
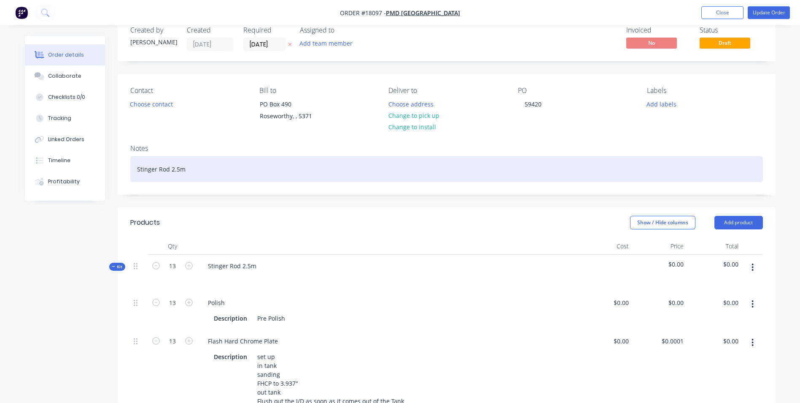
scroll to position [0, 0]
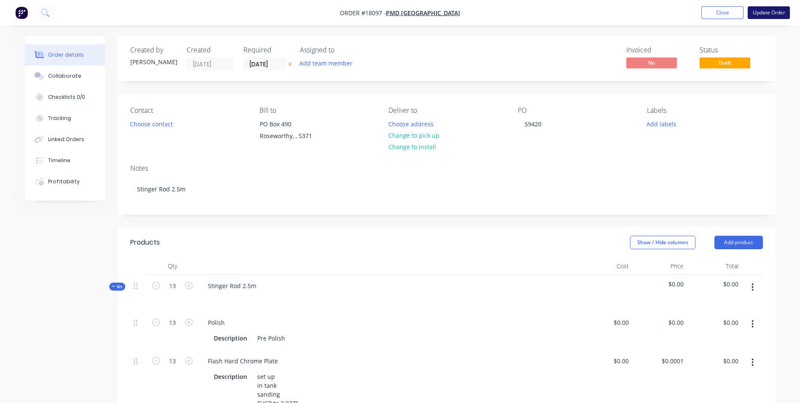
click at [780, 14] on button "Update Order" at bounding box center [769, 12] width 42 height 13
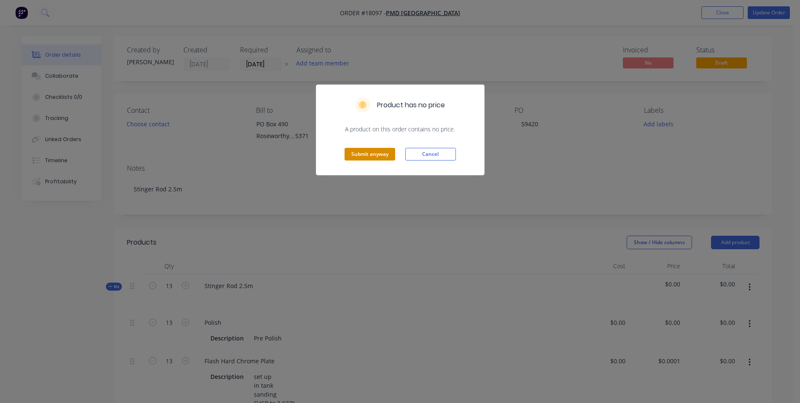
click at [360, 152] on button "Submit anyway" at bounding box center [370, 154] width 51 height 13
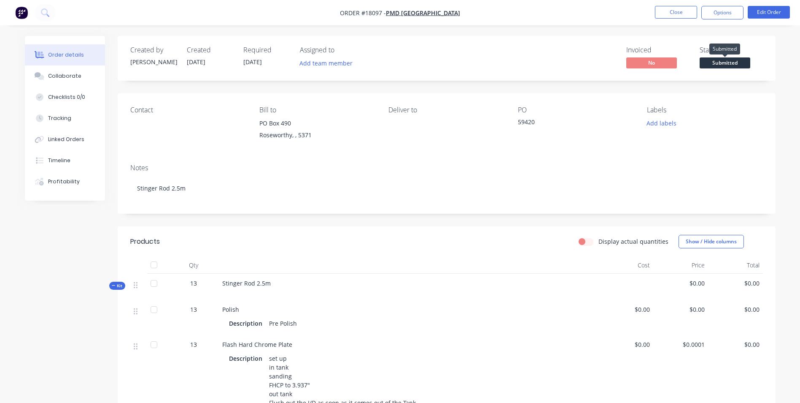
click at [723, 66] on span "Submitted" at bounding box center [725, 62] width 51 height 11
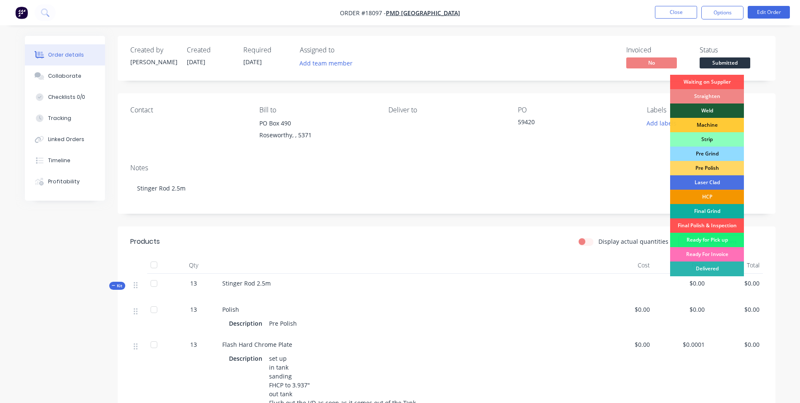
click at [707, 192] on div "HCP" at bounding box center [707, 196] width 74 height 14
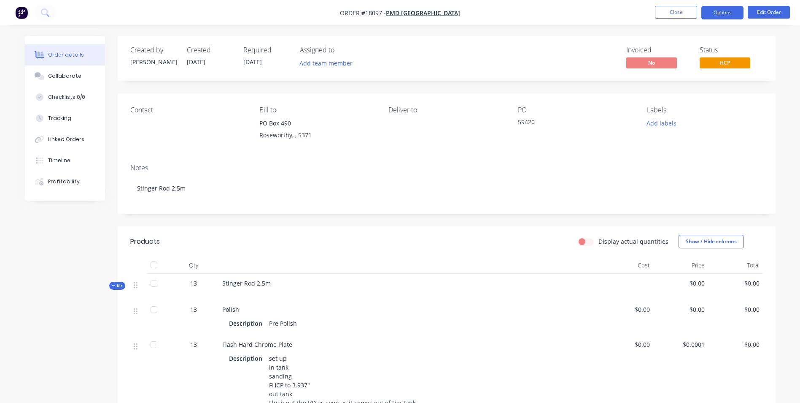
click at [723, 11] on button "Options" at bounding box center [723, 13] width 42 height 14
click at [611, 32] on div "Order details Collaborate Checklists 0/0 Tracking Linked Orders Timeline Profit…" at bounding box center [400, 339] width 800 height 678
click at [683, 16] on button "Close" at bounding box center [676, 12] width 42 height 13
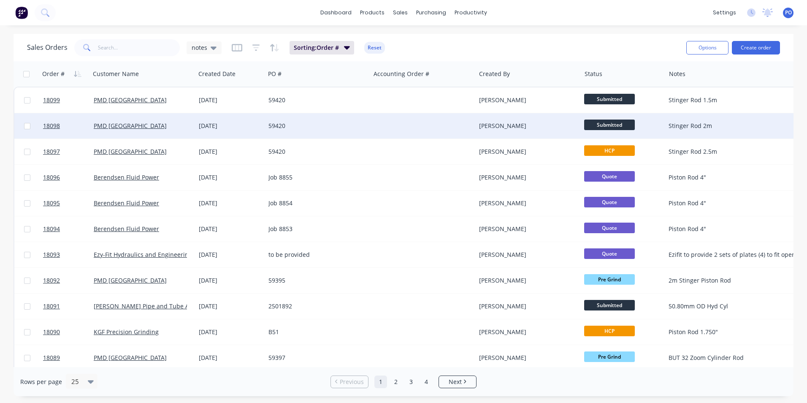
click at [627, 124] on span "Submitted" at bounding box center [609, 124] width 51 height 11
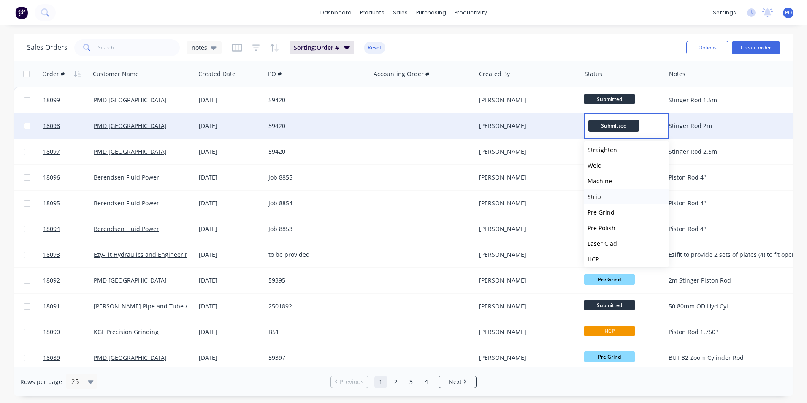
scroll to position [84, 0]
click at [600, 210] on button "HCP" at bounding box center [626, 208] width 84 height 16
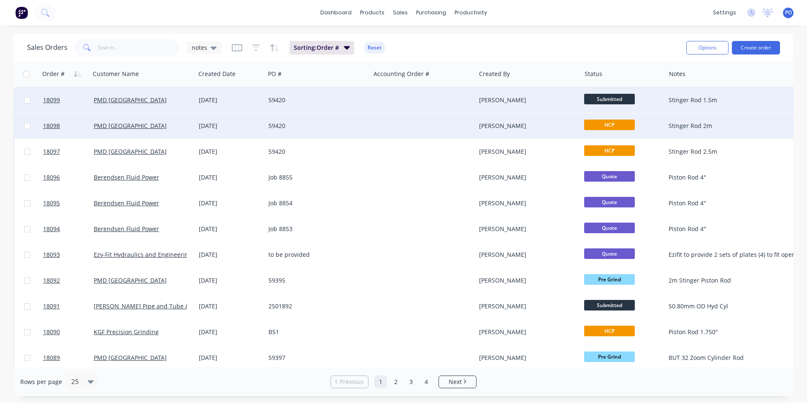
click at [631, 100] on span "Submitted" at bounding box center [609, 99] width 51 height 11
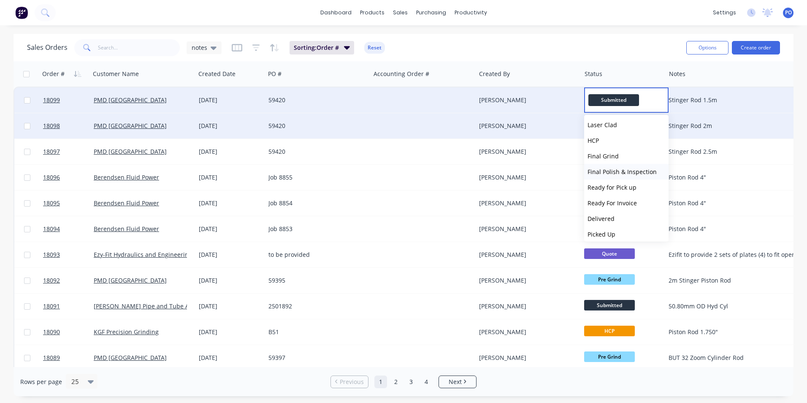
scroll to position [127, 0]
click at [611, 141] on button "HCP" at bounding box center [626, 140] width 84 height 16
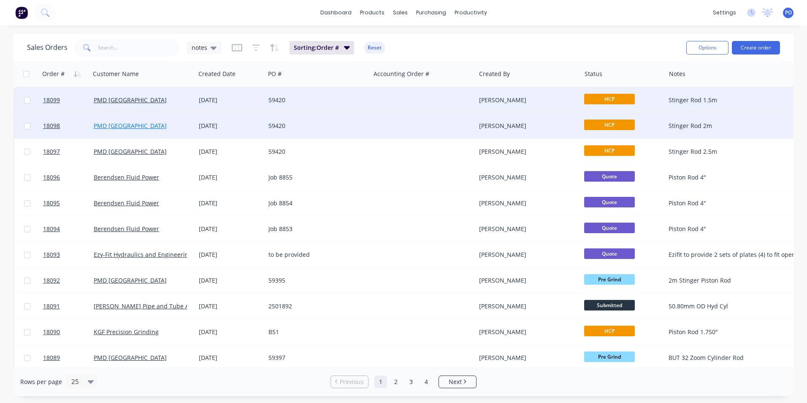
click at [125, 128] on link "PMD [GEOGRAPHIC_DATA]" at bounding box center [130, 126] width 73 height 8
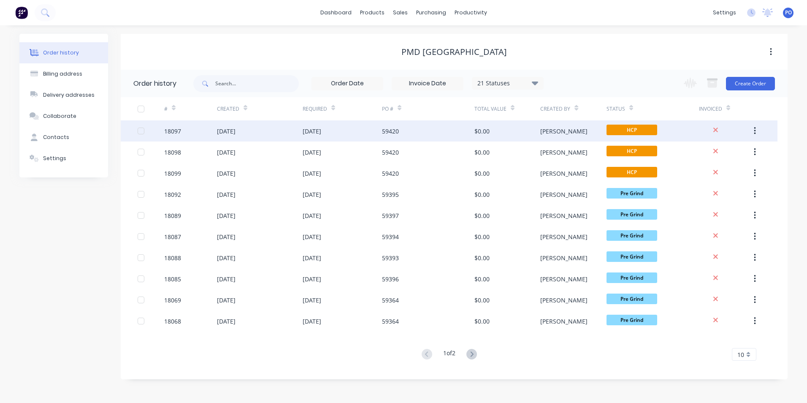
click at [295, 138] on div "[DATE]" at bounding box center [260, 130] width 86 height 21
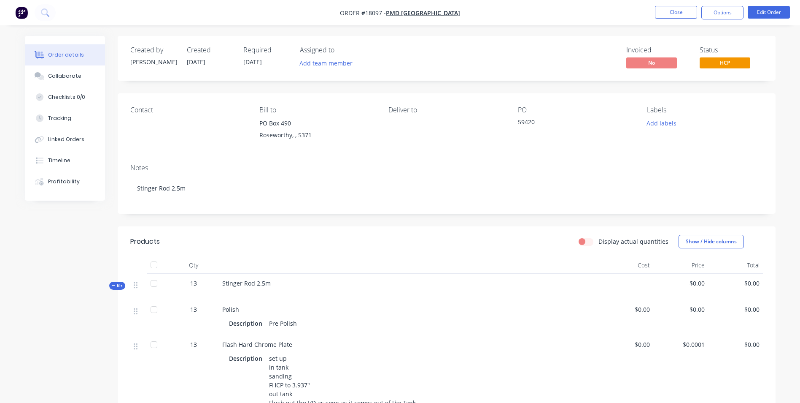
click at [25, 9] on img "button" at bounding box center [21, 12] width 13 height 13
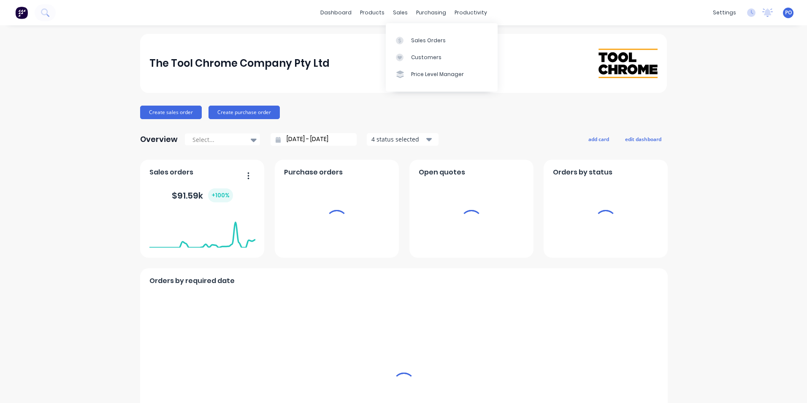
click at [464, 9] on div "productivity" at bounding box center [470, 12] width 41 height 13
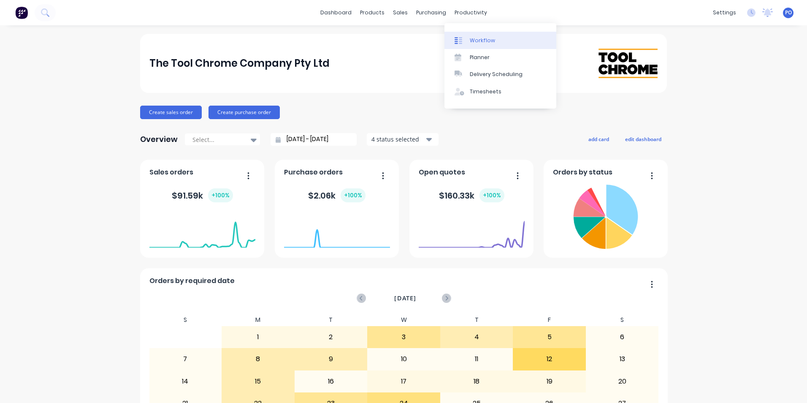
click at [469, 40] on link "Workflow" at bounding box center [500, 40] width 112 height 17
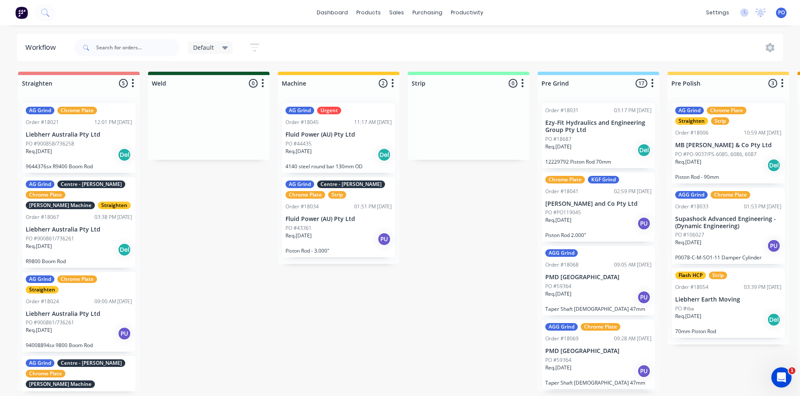
scroll to position [2, 0]
click at [400, 12] on div "sales" at bounding box center [396, 12] width 23 height 13
click at [421, 38] on div "Sales Orders" at bounding box center [428, 42] width 35 height 8
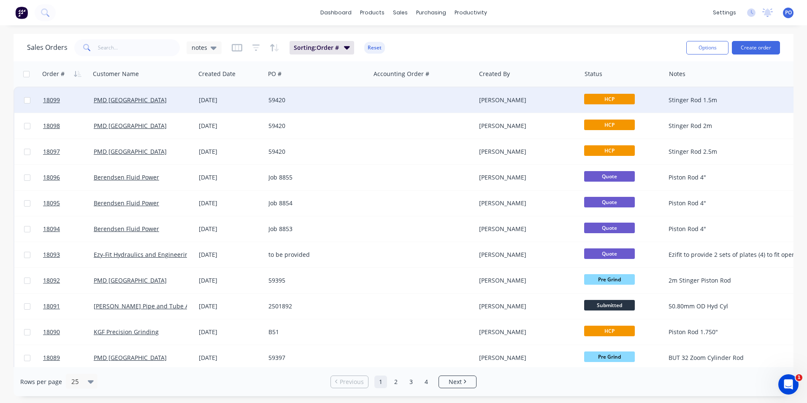
click at [621, 95] on span "HCP" at bounding box center [609, 99] width 51 height 11
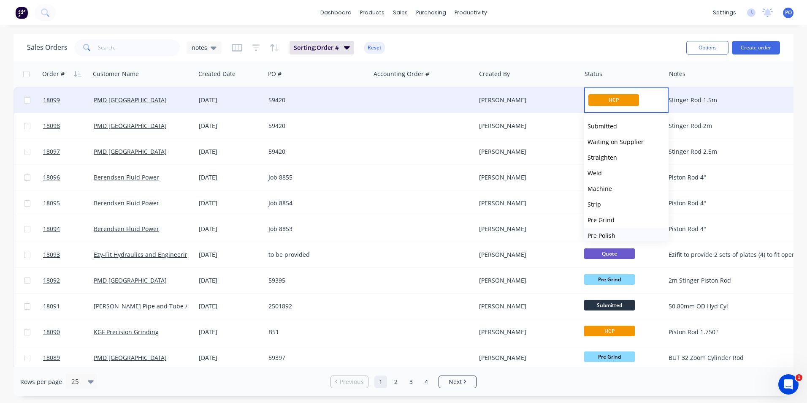
click at [611, 230] on button "Pre Polish" at bounding box center [626, 235] width 84 height 16
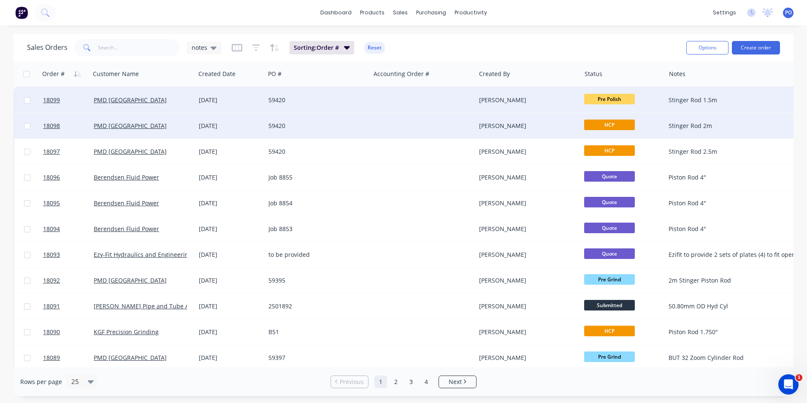
click at [622, 125] on span "HCP" at bounding box center [609, 124] width 51 height 11
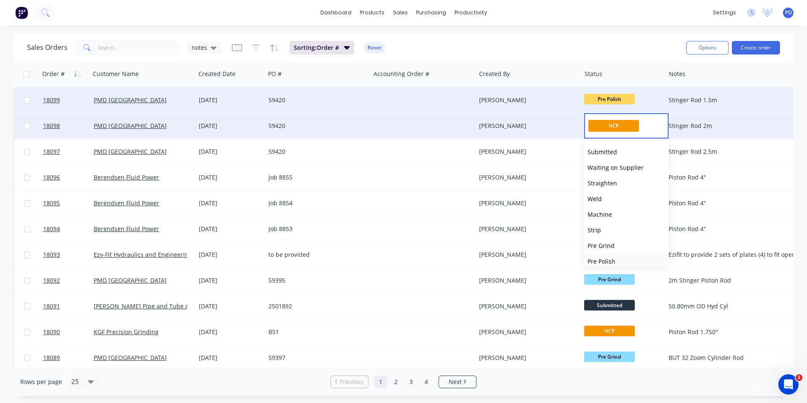
click at [609, 258] on span "Pre Polish" at bounding box center [601, 261] width 28 height 8
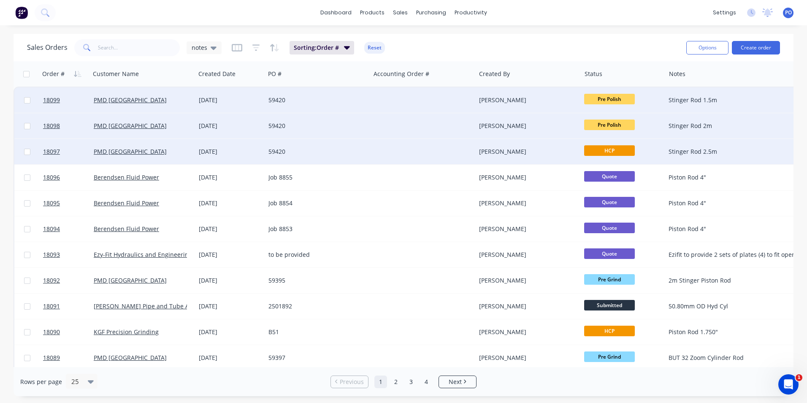
click at [617, 146] on span "HCP" at bounding box center [609, 150] width 51 height 11
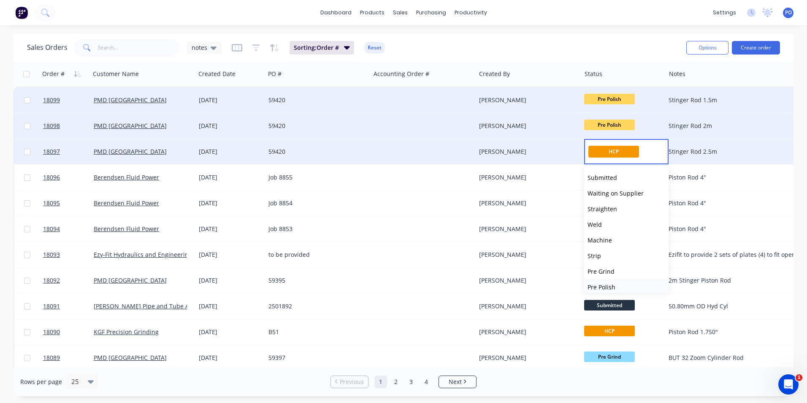
click at [621, 284] on button "Pre Polish" at bounding box center [626, 287] width 84 height 16
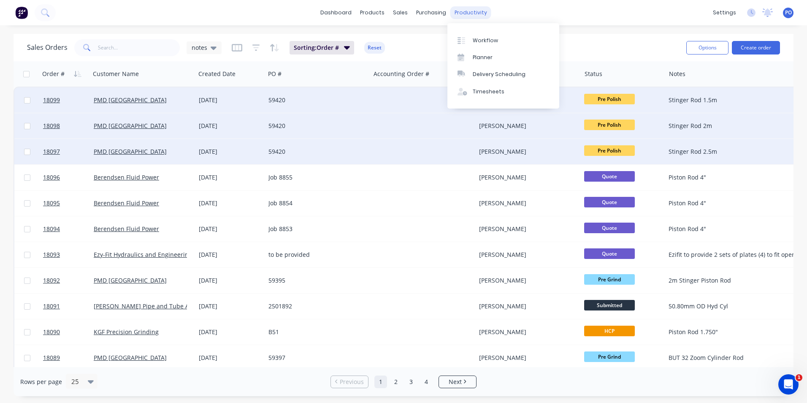
click at [481, 14] on div "productivity" at bounding box center [470, 12] width 41 height 13
click at [486, 44] on link "Workflow" at bounding box center [503, 40] width 112 height 17
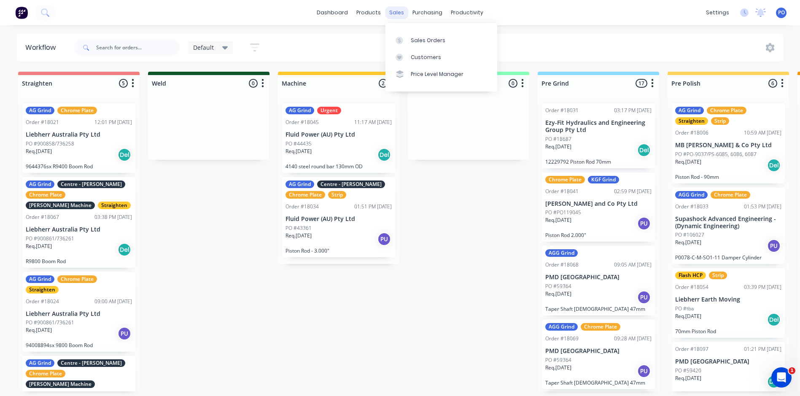
click at [397, 13] on div "sales" at bounding box center [396, 12] width 23 height 13
click at [400, 13] on div "sales" at bounding box center [396, 12] width 23 height 13
click at [423, 41] on div "Sales Orders" at bounding box center [428, 41] width 35 height 8
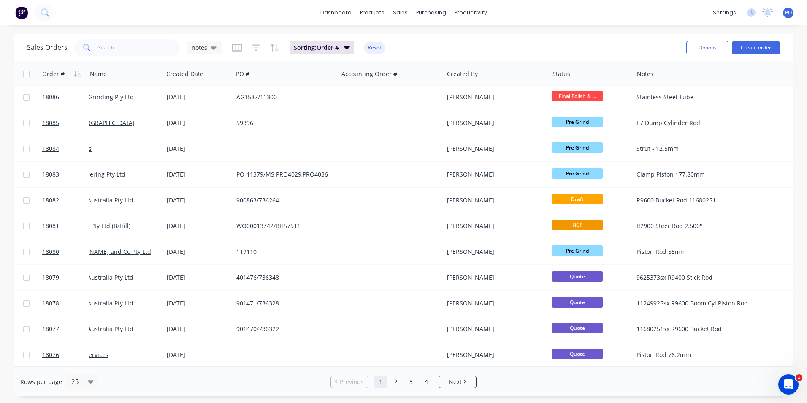
scroll to position [367, 41]
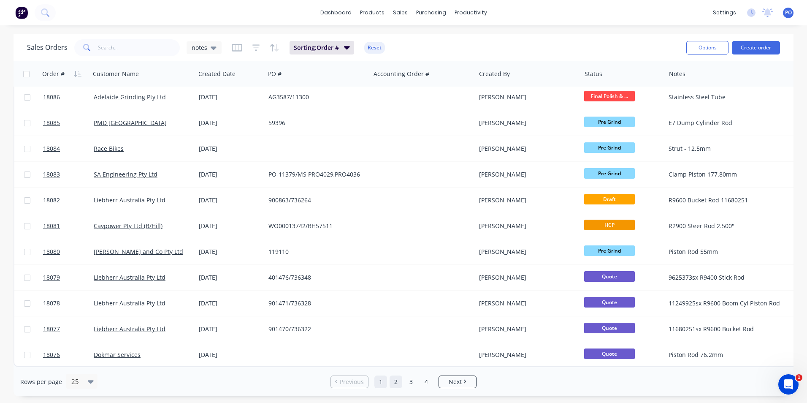
click at [398, 381] on link "2" at bounding box center [395, 381] width 13 height 13
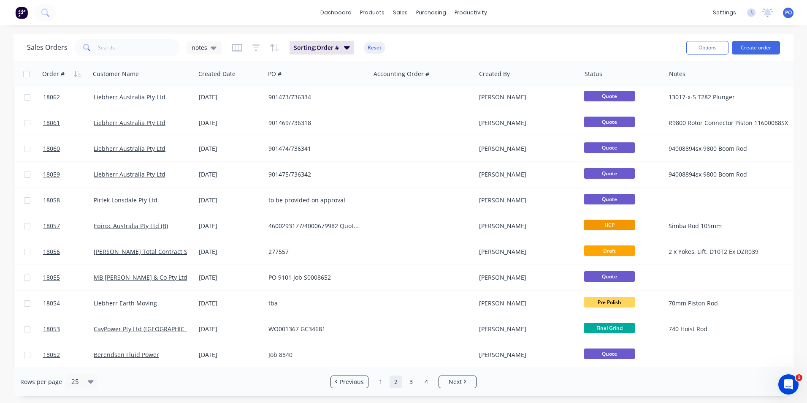
scroll to position [367, 0]
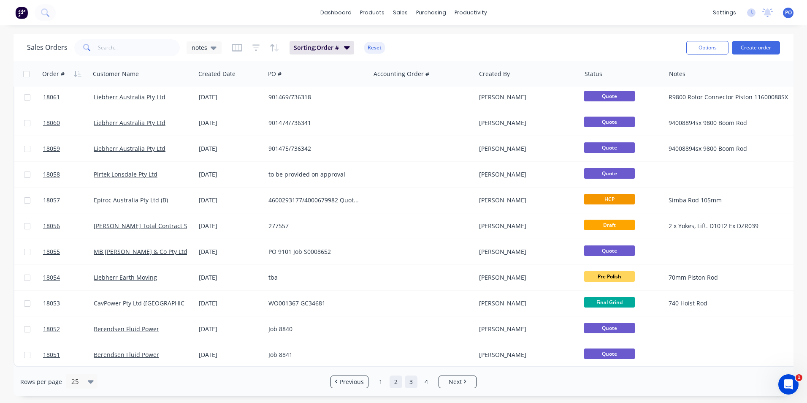
click at [413, 384] on link "3" at bounding box center [411, 381] width 13 height 13
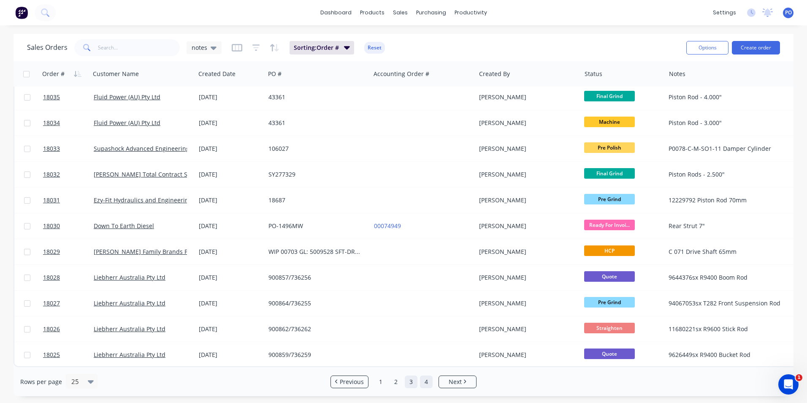
click at [425, 382] on link "4" at bounding box center [426, 381] width 13 height 13
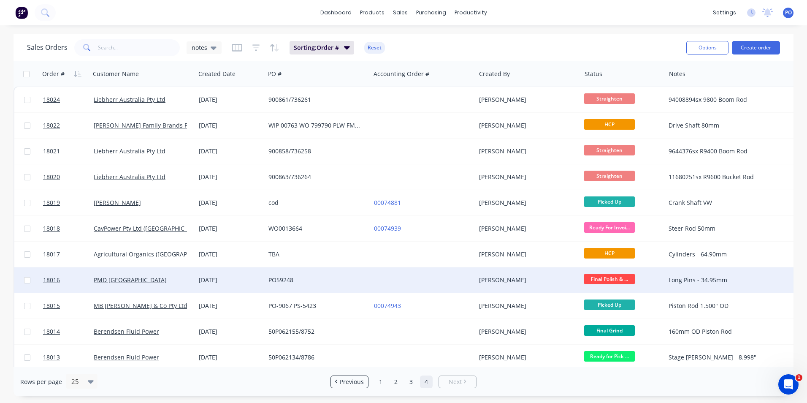
scroll to position [0, 0]
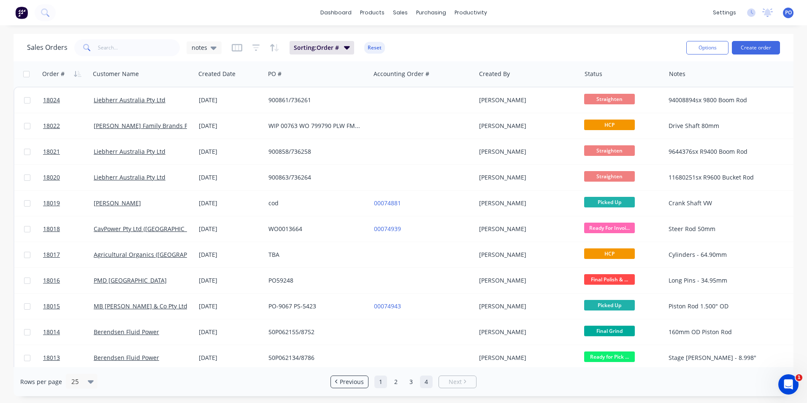
click at [378, 381] on link "1" at bounding box center [380, 381] width 13 height 13
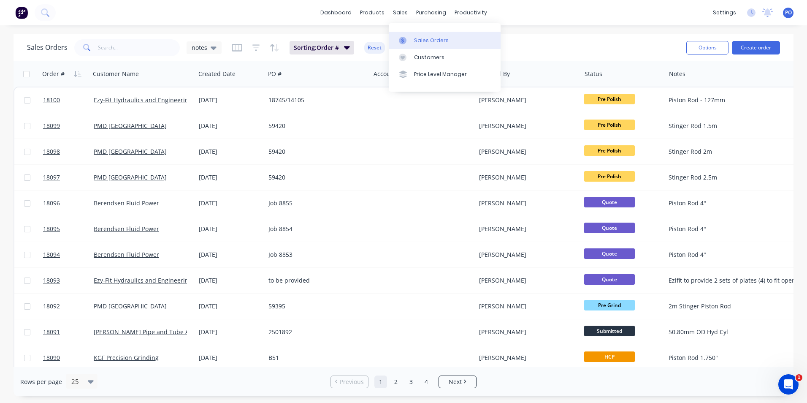
click at [419, 40] on div "Sales Orders" at bounding box center [431, 41] width 35 height 8
click at [750, 45] on button "Create order" at bounding box center [756, 48] width 48 height 14
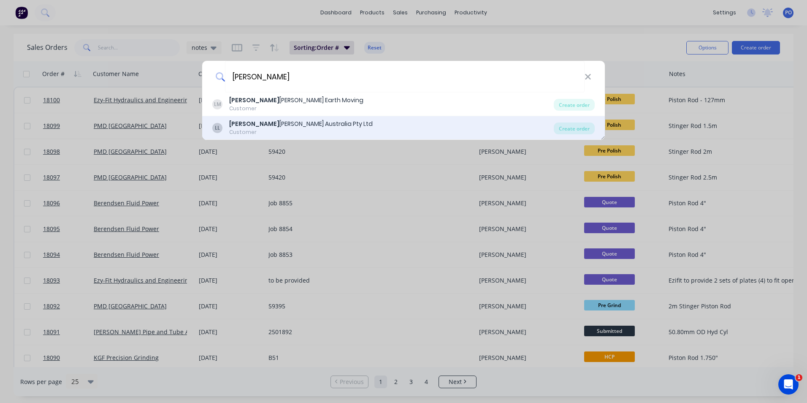
type input "[PERSON_NAME]"
click at [316, 125] on div "LL [PERSON_NAME] [PERSON_NAME] Australia Pty Ltd Customer" at bounding box center [382, 127] width 341 height 16
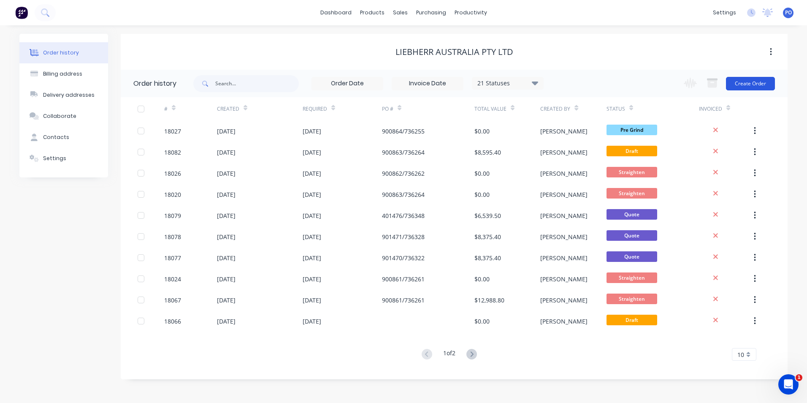
click at [752, 89] on button "Create Order" at bounding box center [750, 84] width 49 height 14
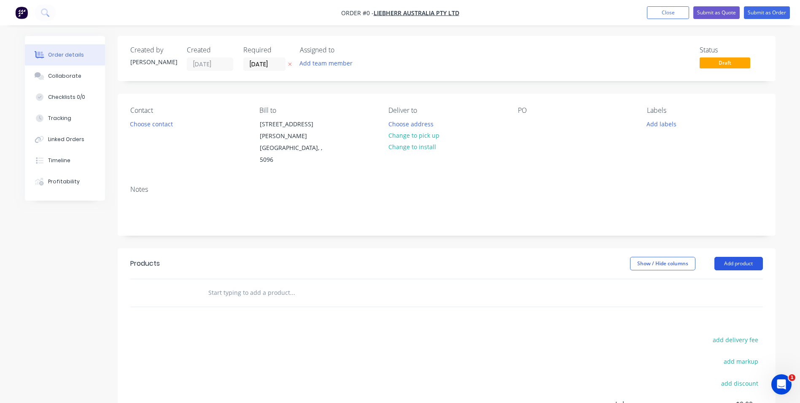
click at [738, 257] on button "Add product" at bounding box center [739, 264] width 49 height 14
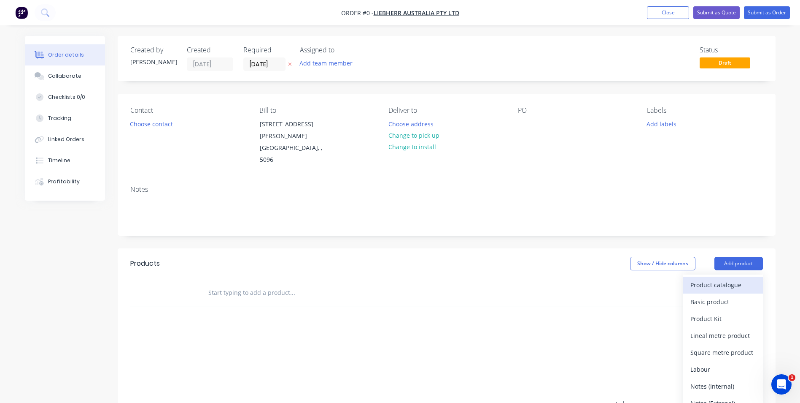
click at [722, 278] on div "Product catalogue" at bounding box center [723, 284] width 65 height 12
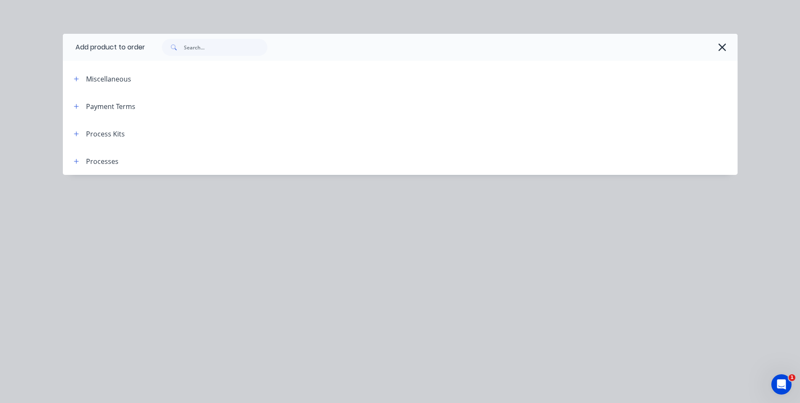
click at [94, 138] on div "Process Kits" at bounding box center [105, 134] width 39 height 10
click at [79, 132] on icon "button" at bounding box center [76, 134] width 5 height 6
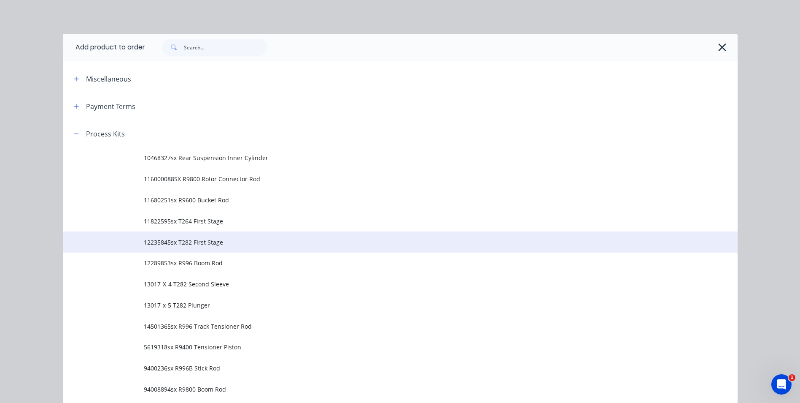
click at [182, 242] on span "12235845sx T282 First Stage" at bounding box center [381, 242] width 475 height 9
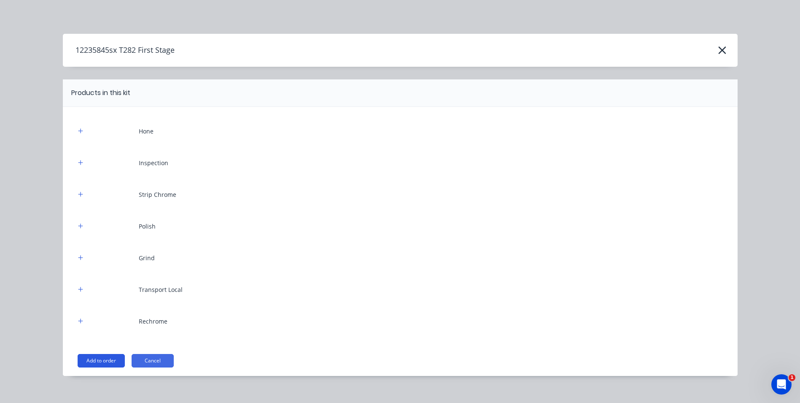
click at [110, 358] on button "Add to order" at bounding box center [101, 361] width 47 height 14
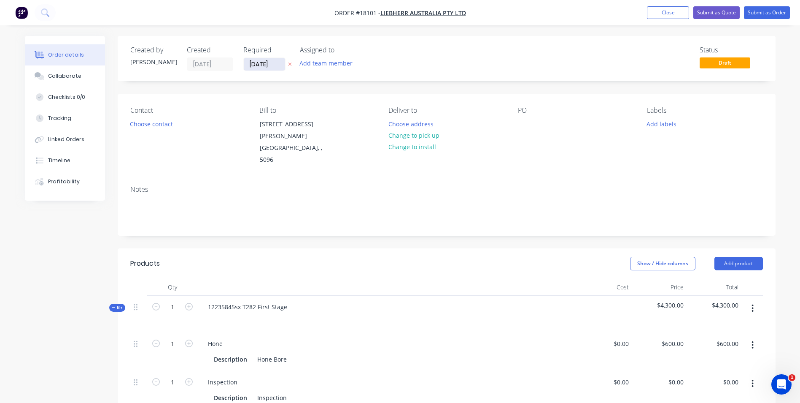
click at [278, 62] on input "[DATE]" at bounding box center [264, 64] width 41 height 13
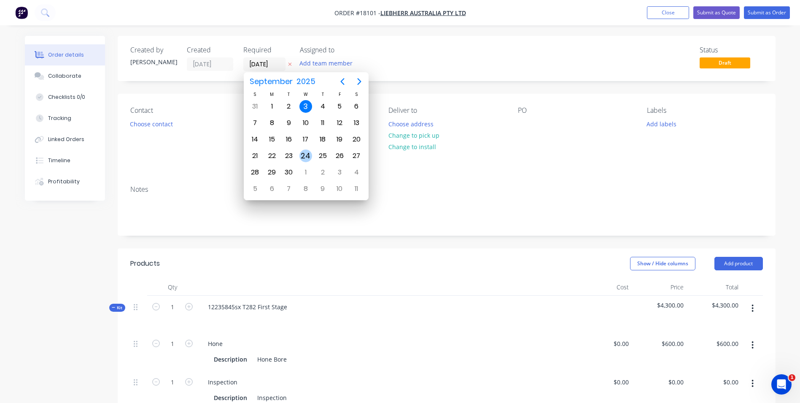
click at [308, 156] on div "24" at bounding box center [306, 155] width 13 height 13
type input "[DATE]"
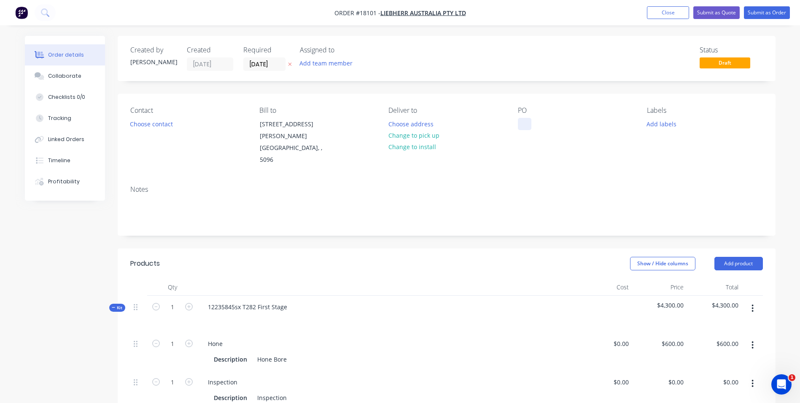
click at [524, 124] on div at bounding box center [525, 124] width 14 height 12
click at [659, 127] on button "Add labels" at bounding box center [662, 123] width 39 height 11
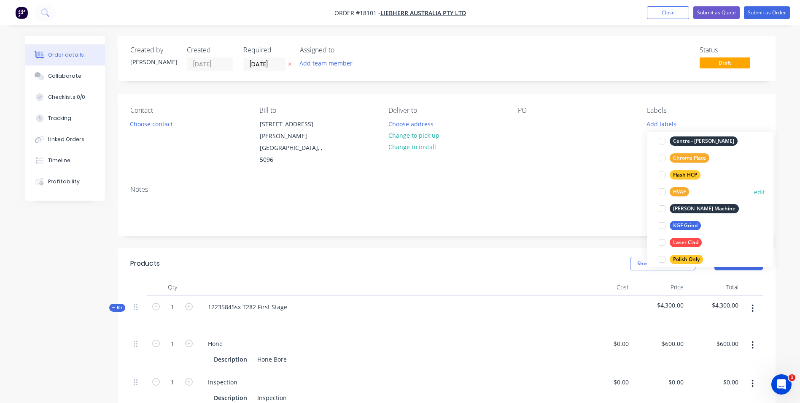
scroll to position [169, 0]
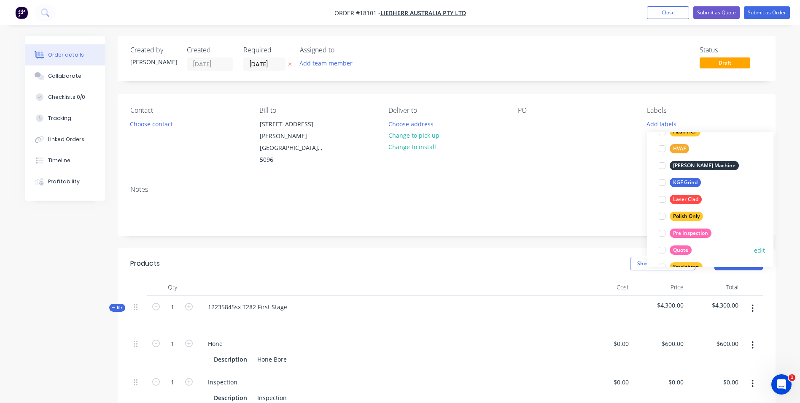
click at [662, 246] on div at bounding box center [662, 249] width 17 height 17
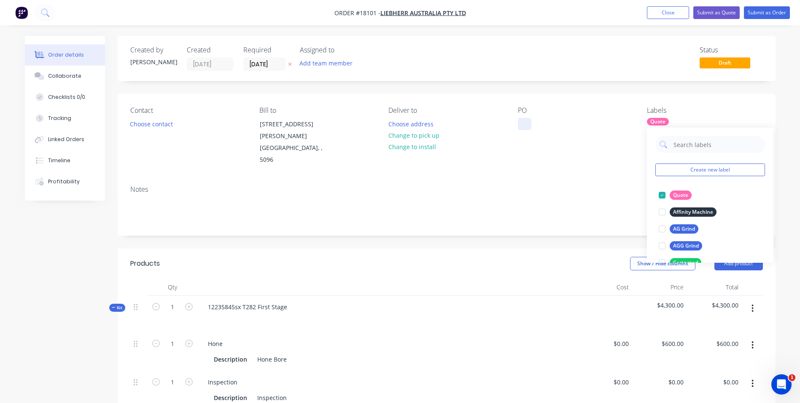
click at [523, 123] on div at bounding box center [525, 124] width 14 height 12
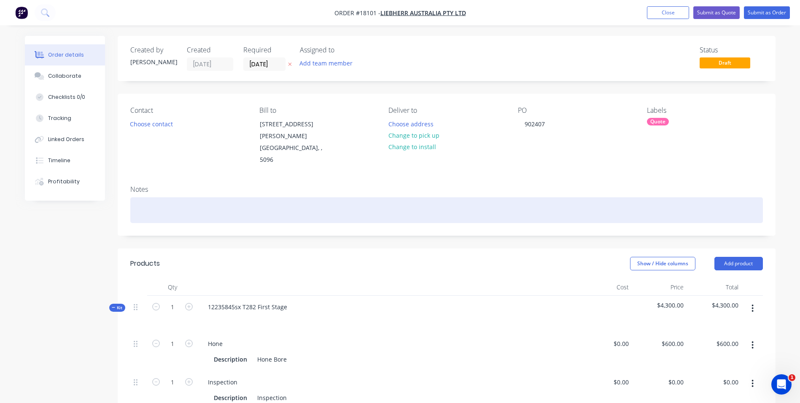
click at [165, 197] on div at bounding box center [446, 210] width 633 height 26
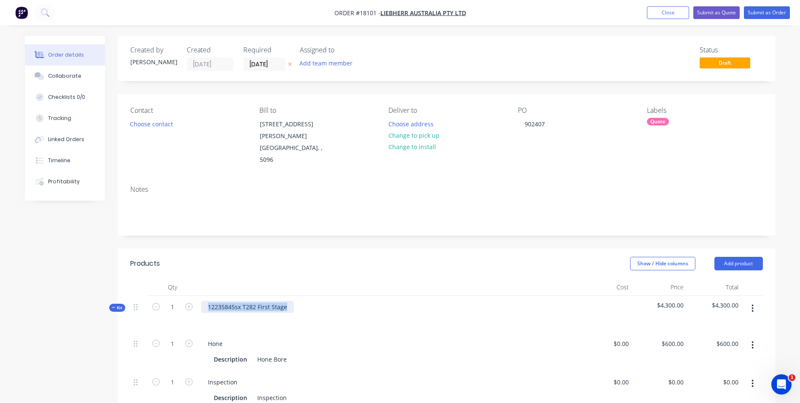
drag, startPoint x: 290, startPoint y: 286, endPoint x: 206, endPoint y: 285, distance: 84.0
click at [206, 300] on div "12235845sx T282 First Stage" at bounding box center [247, 306] width 93 height 12
copy div "12235845sx T282 First Stage"
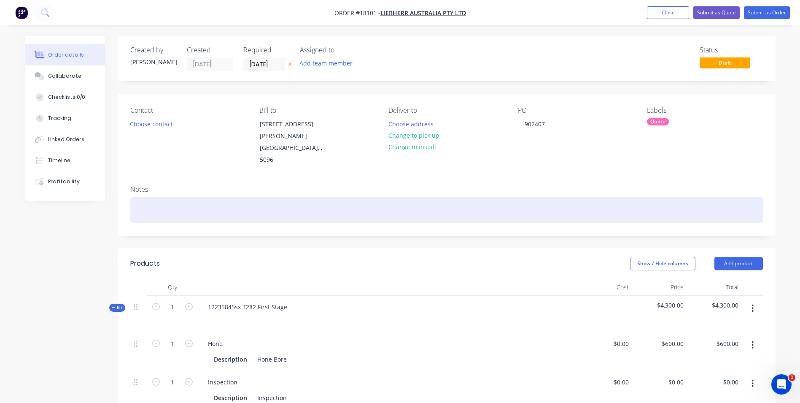
paste div
click at [338, 197] on div "12235845sx T282 First Stage" at bounding box center [446, 210] width 633 height 26
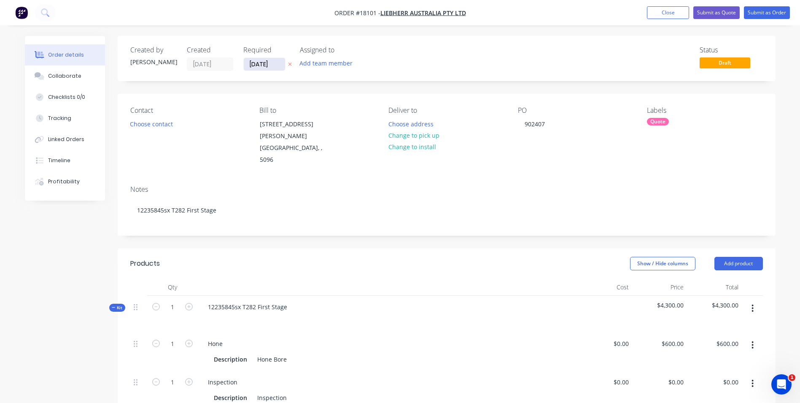
click at [277, 61] on input "[DATE]" at bounding box center [264, 64] width 41 height 13
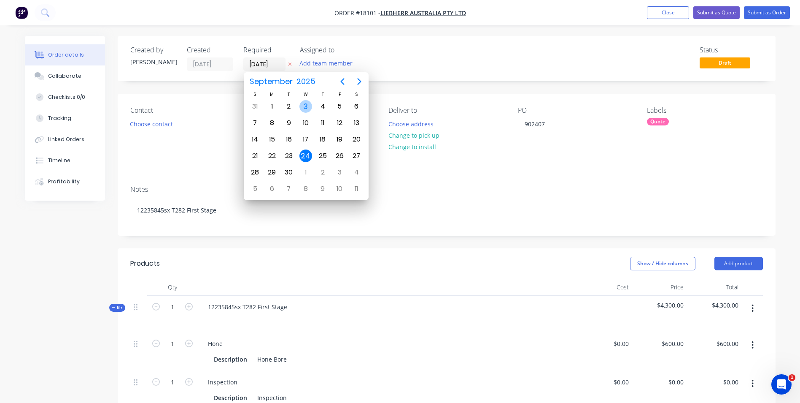
click at [305, 105] on div "3" at bounding box center [306, 106] width 13 height 13
type input "[DATE]"
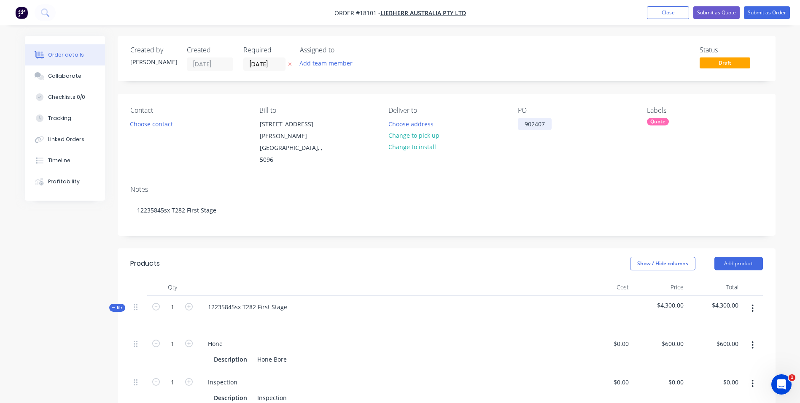
click at [546, 122] on div "902407" at bounding box center [535, 124] width 34 height 12
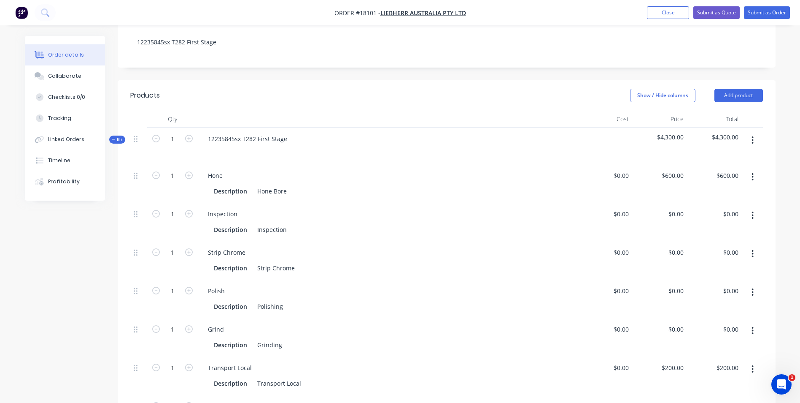
scroll to position [84, 0]
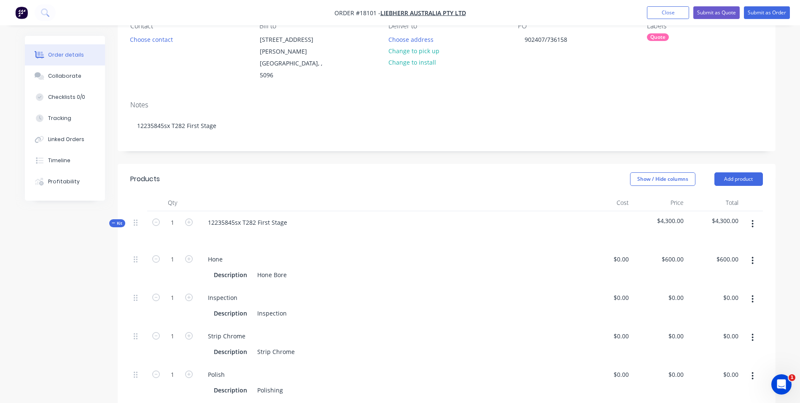
click at [678, 216] on span "$4,300.00" at bounding box center [660, 220] width 48 height 9
drag, startPoint x: 690, startPoint y: 196, endPoint x: 654, endPoint y: 199, distance: 36.4
click at [654, 211] on div "Kit 1 12235845sx T282 First Stage $4,300.00 $4,300.00" at bounding box center [446, 229] width 633 height 37
click at [678, 253] on input "600" at bounding box center [674, 259] width 26 height 12
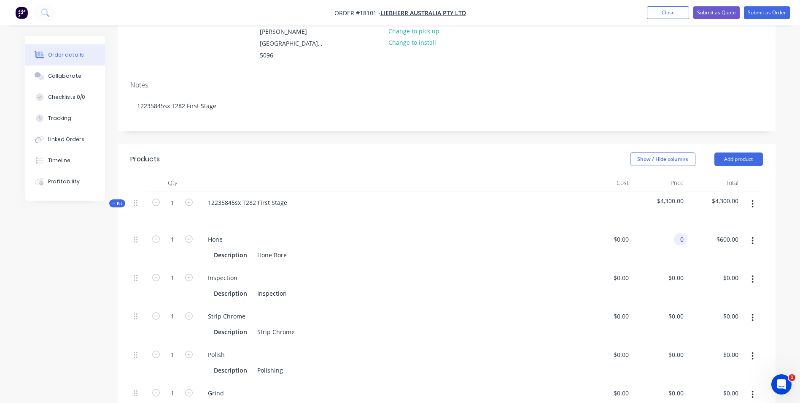
scroll to position [211, 0]
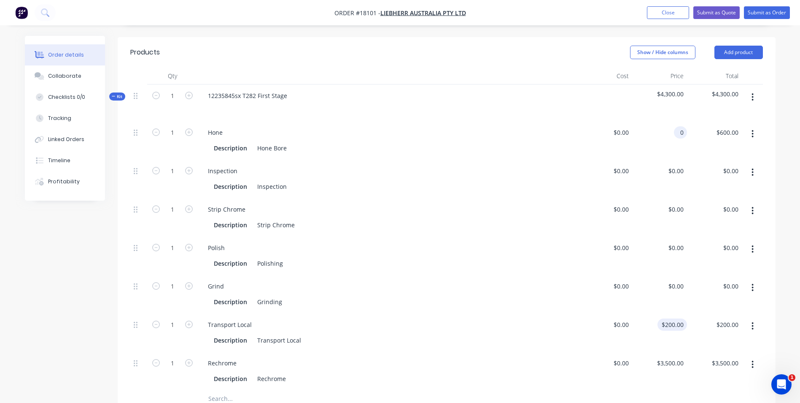
type input "$0.00"
click at [680, 318] on input "200" at bounding box center [674, 324] width 26 height 12
type input "$0.00"
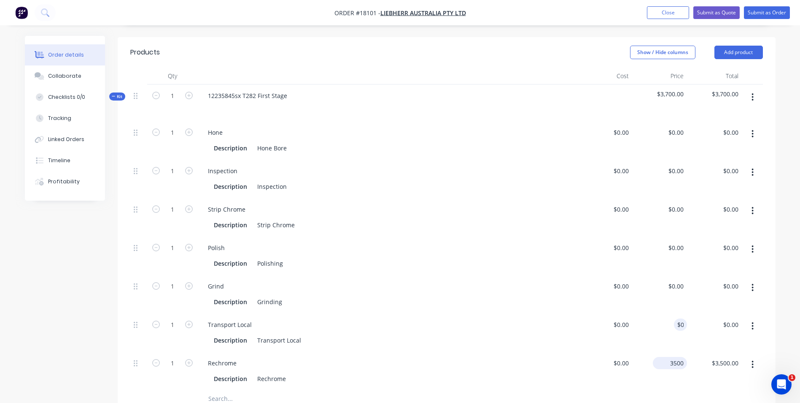
click at [673, 357] on input "3500" at bounding box center [672, 363] width 31 height 12
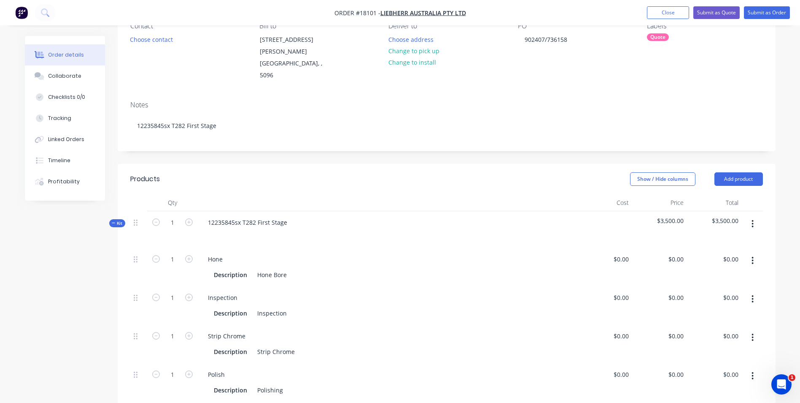
type input "$0.00"
click at [633, 248] on div "$0.00 $0.00" at bounding box center [659, 267] width 55 height 38
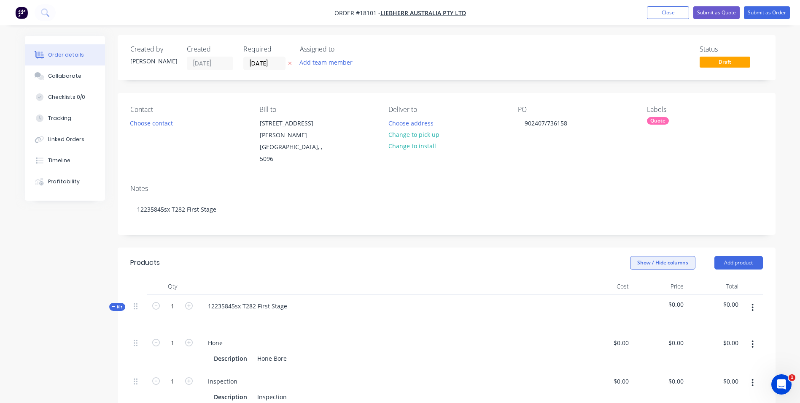
scroll to position [0, 0]
click at [526, 124] on div "902407/736158" at bounding box center [546, 124] width 56 height 12
click at [725, 12] on button "Submit as Quote" at bounding box center [717, 12] width 46 height 13
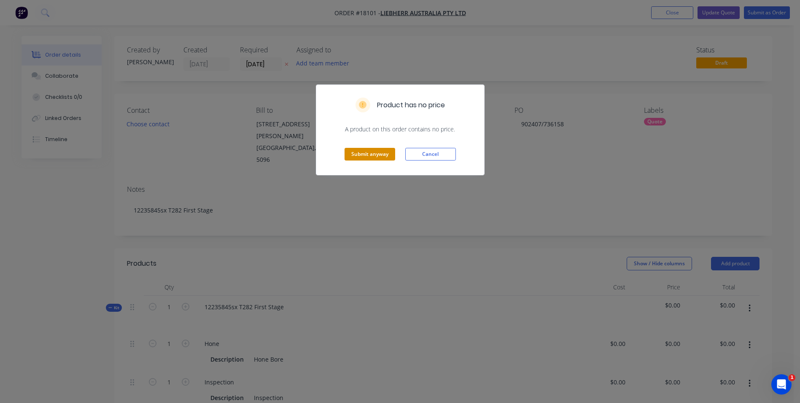
click at [372, 159] on button "Submit anyway" at bounding box center [370, 154] width 51 height 13
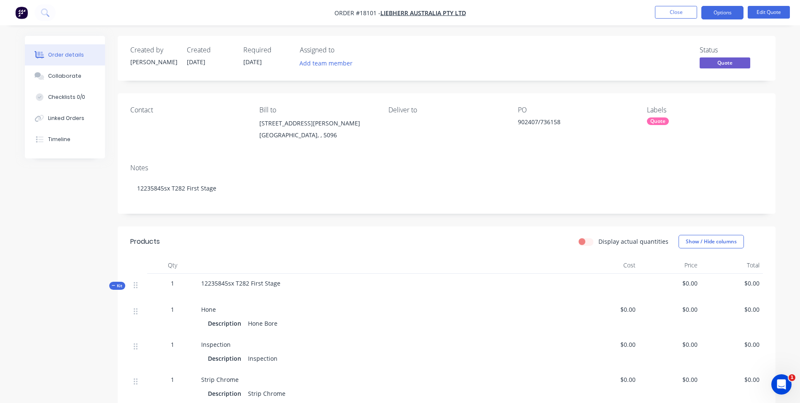
click at [656, 122] on div "Quote" at bounding box center [658, 121] width 22 height 8
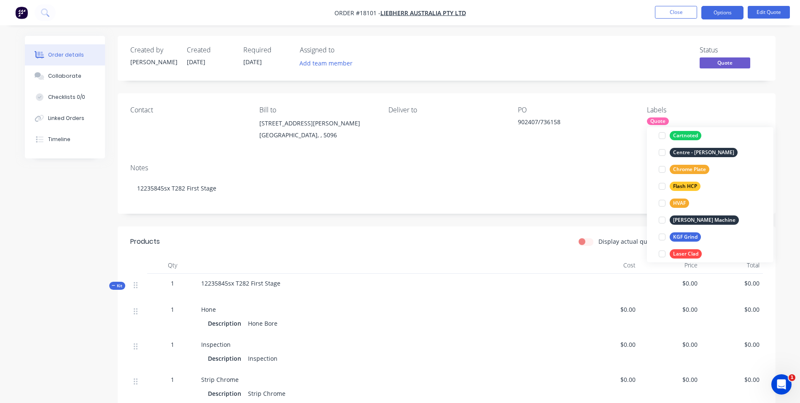
click at [564, 122] on div "902407/736158" at bounding box center [570, 123] width 105 height 12
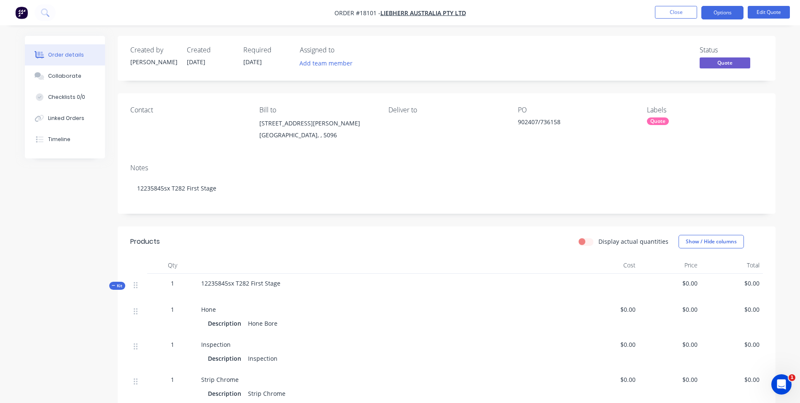
click at [562, 123] on div "902407/736158" at bounding box center [570, 123] width 105 height 12
click at [563, 123] on div "902407/736158" at bounding box center [570, 123] width 105 height 12
click at [770, 14] on button "Edit Quote" at bounding box center [769, 12] width 42 height 13
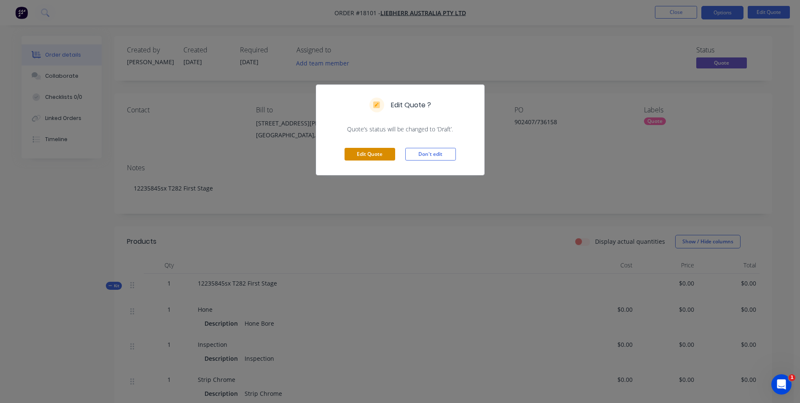
click at [387, 156] on button "Edit Quote" at bounding box center [370, 154] width 51 height 13
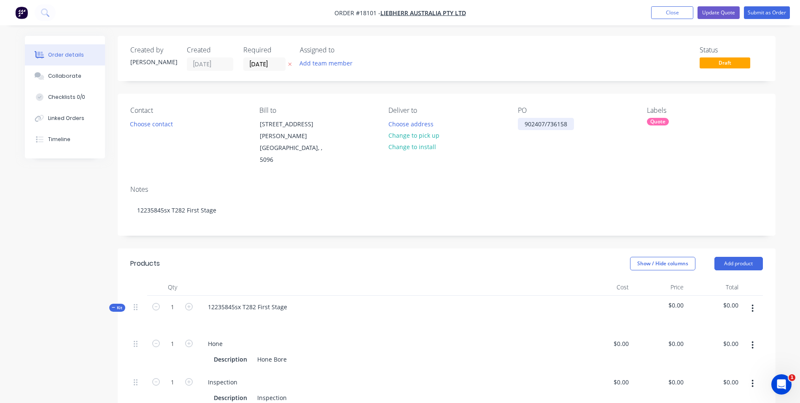
click at [570, 124] on div "902407/736158" at bounding box center [546, 124] width 56 height 12
click at [657, 122] on div "Quote" at bounding box center [658, 122] width 22 height 8
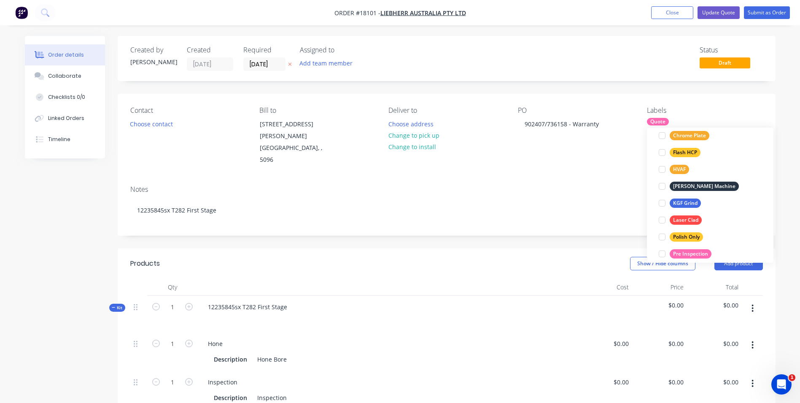
scroll to position [169, 0]
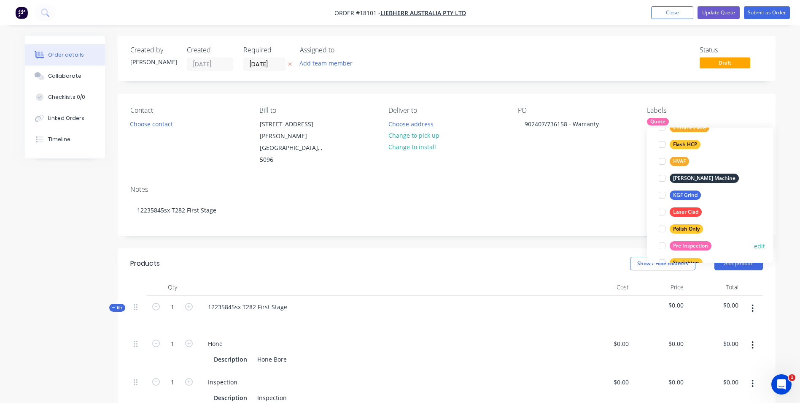
click at [679, 242] on div "Pre Inspection" at bounding box center [691, 245] width 42 height 9
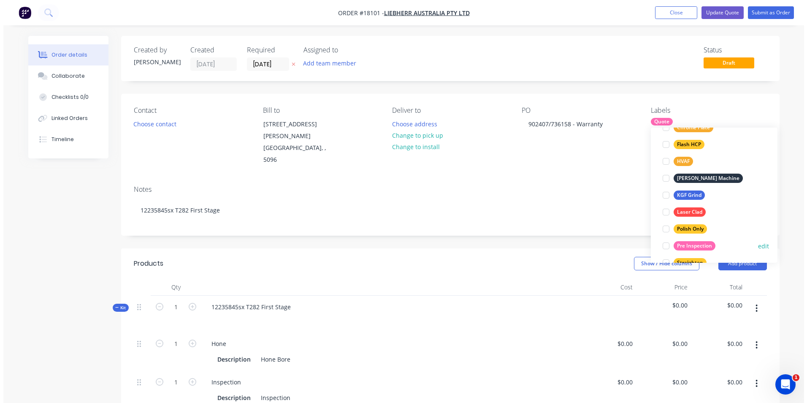
scroll to position [0, 0]
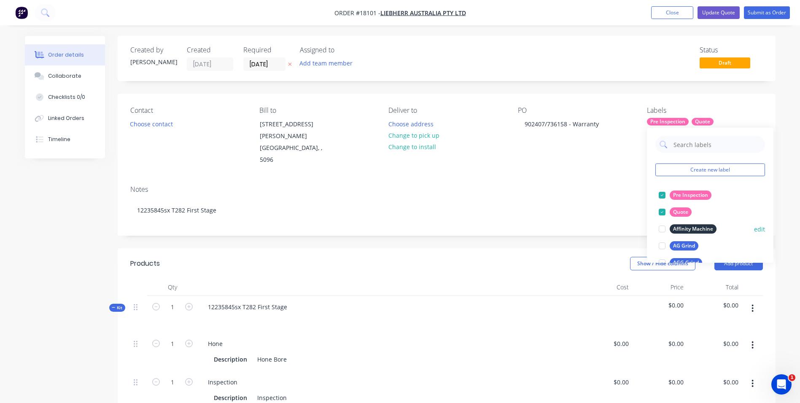
drag, startPoint x: 662, startPoint y: 210, endPoint x: 665, endPoint y: 204, distance: 6.8
click at [662, 210] on div at bounding box center [662, 211] width 17 height 17
click at [642, 65] on div "Status Draft" at bounding box center [573, 58] width 379 height 25
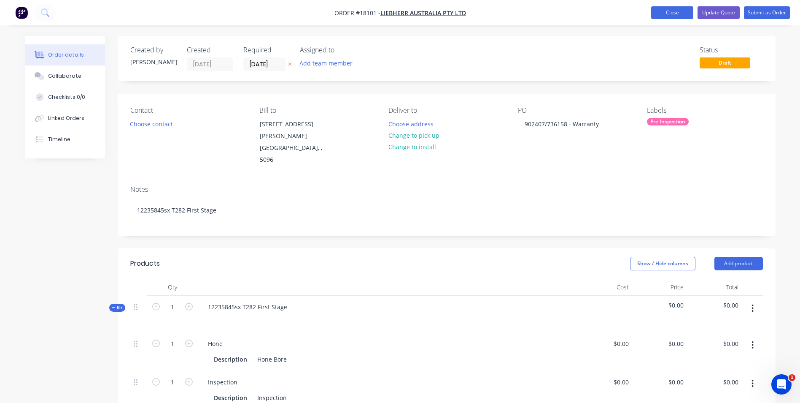
click at [683, 15] on button "Close" at bounding box center [672, 12] width 42 height 13
